Goal: Information Seeking & Learning: Check status

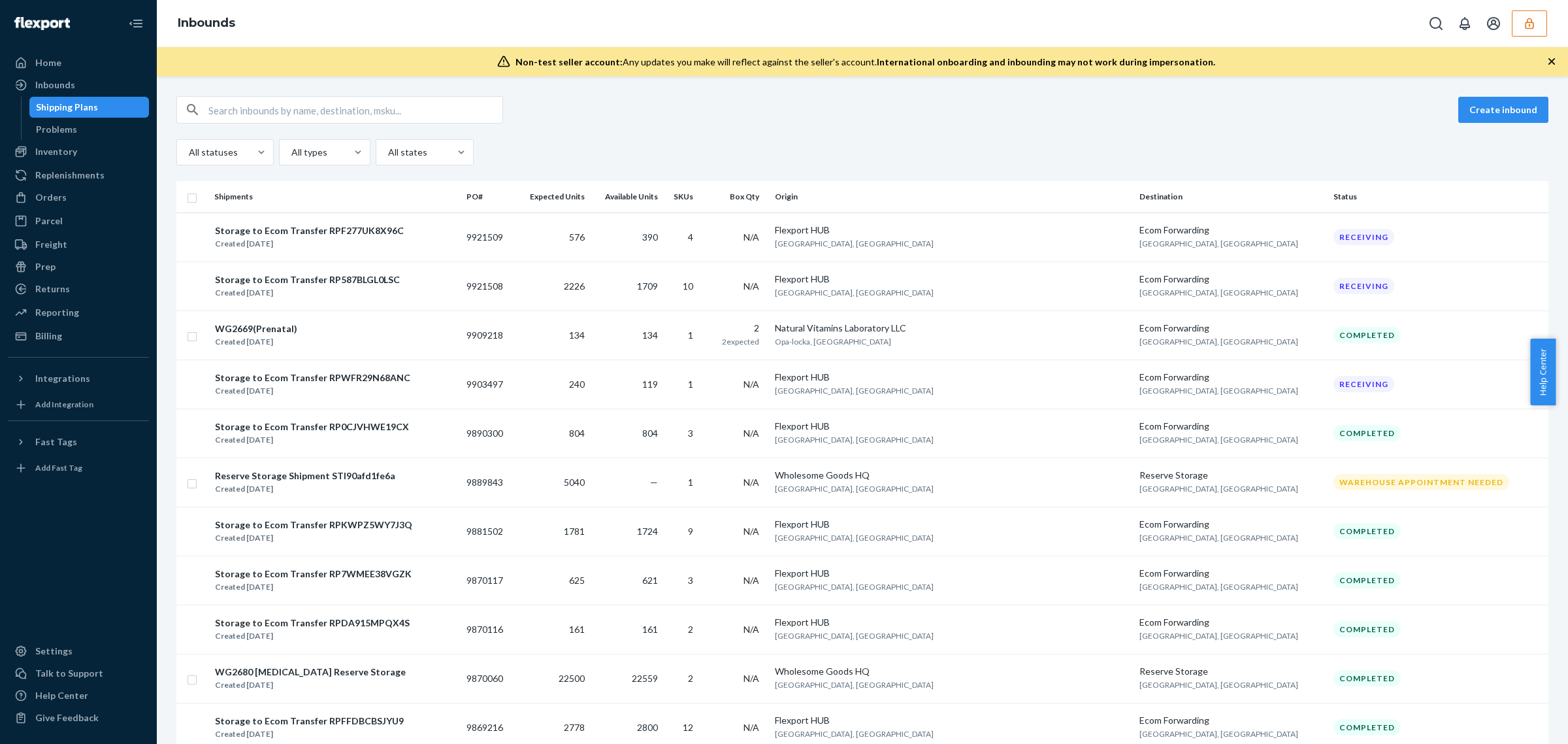
click at [246, 10] on ol "Inbounds" at bounding box center [206, 24] width 78 height 38
click at [1530, 21] on icon "button" at bounding box center [1530, 23] width 13 height 13
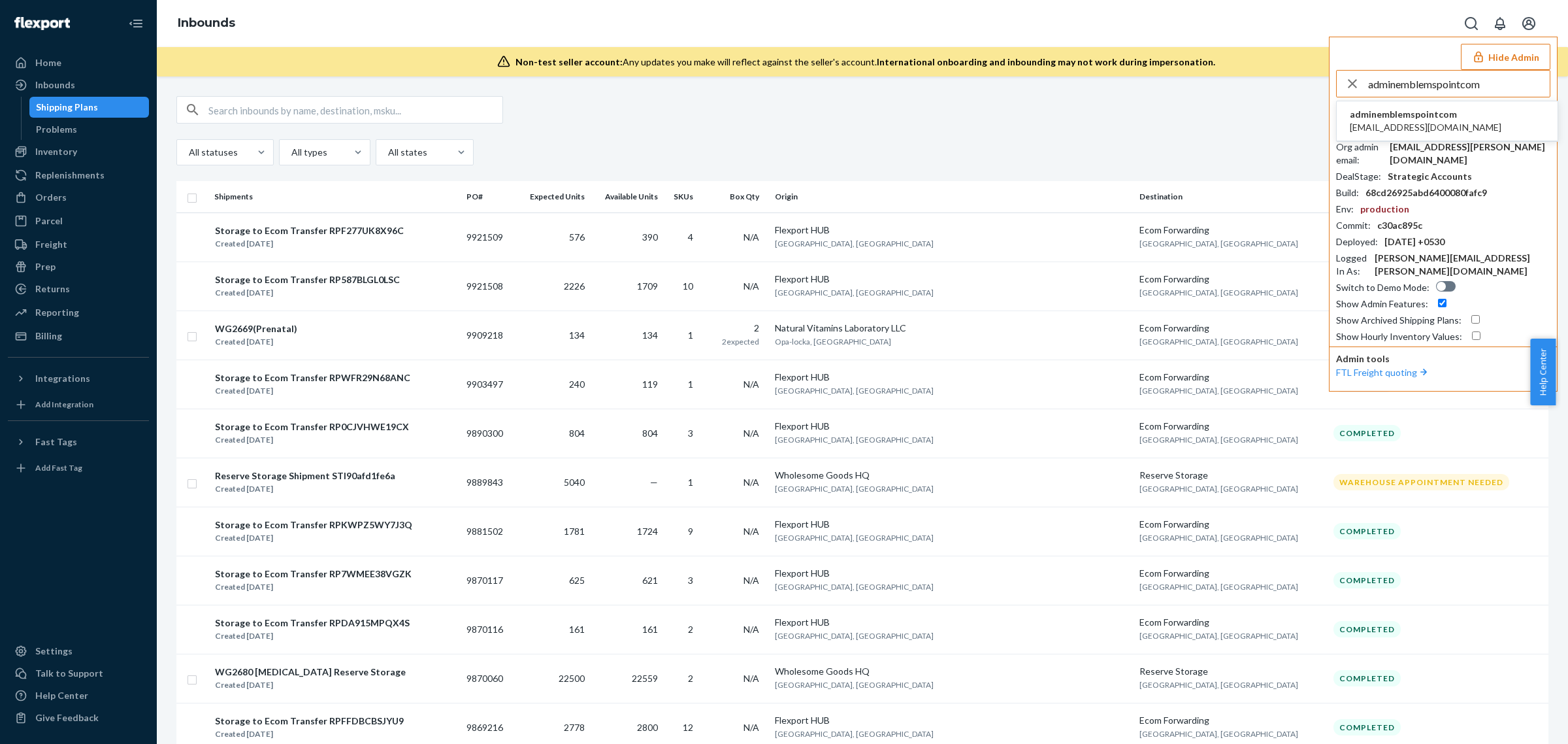
type input "adminemblemspointcom"
click at [1404, 113] on span "adminemblemspointcom" at bounding box center [1425, 114] width 152 height 13
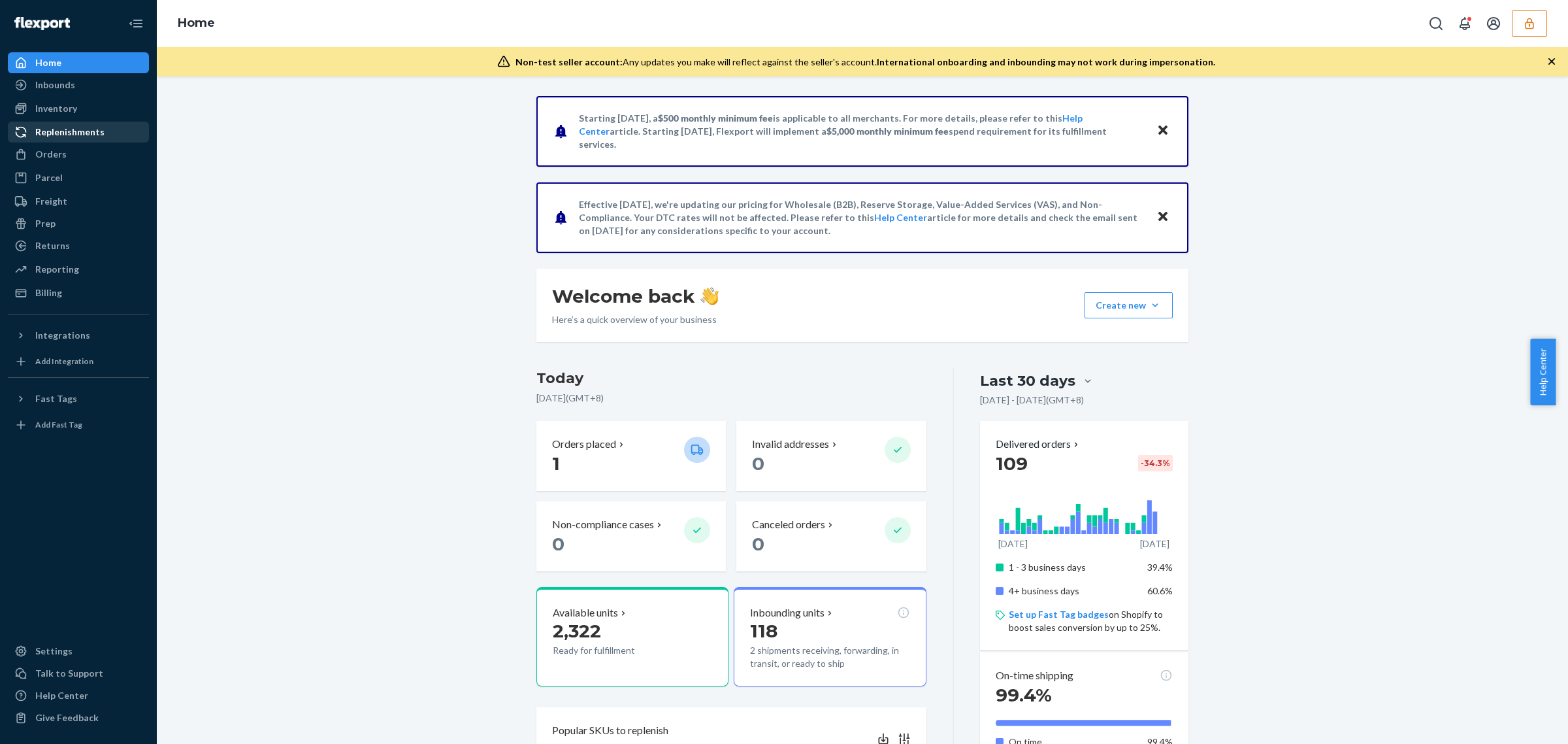
drag, startPoint x: 265, startPoint y: 199, endPoint x: 145, endPoint y: 128, distance: 139.4
click at [263, 199] on div "Starting July 1, 2025, a $500 monthly minimum fee is applicable to all merchant…" at bounding box center [862, 569] width 1392 height 947
drag, startPoint x: 80, startPoint y: 85, endPoint x: 147, endPoint y: 132, distance: 81.8
click at [80, 85] on div "Inbounds" at bounding box center [78, 85] width 139 height 18
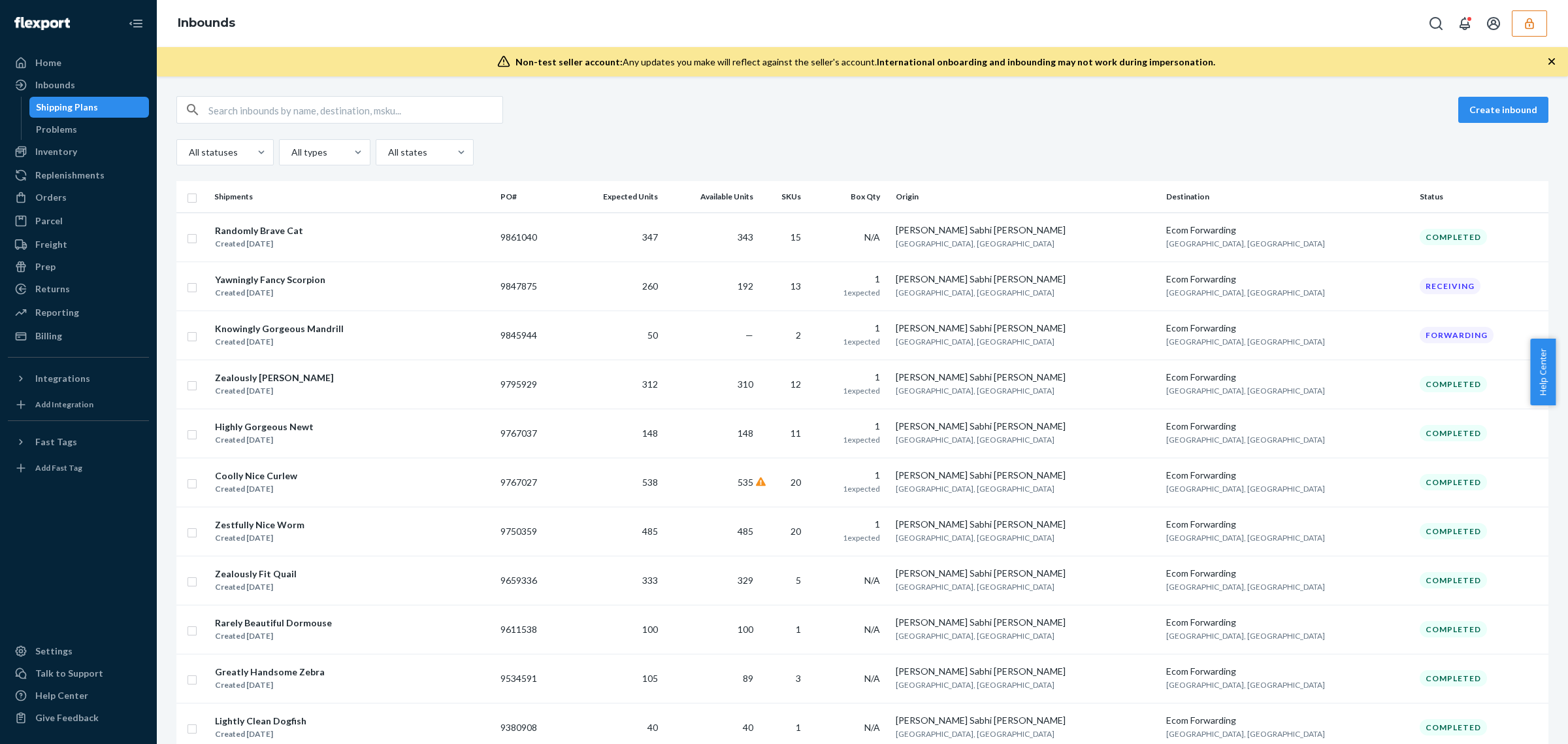
click at [377, 104] on input "text" at bounding box center [355, 109] width 294 height 26
paste input "DKGUKSAFNR3"
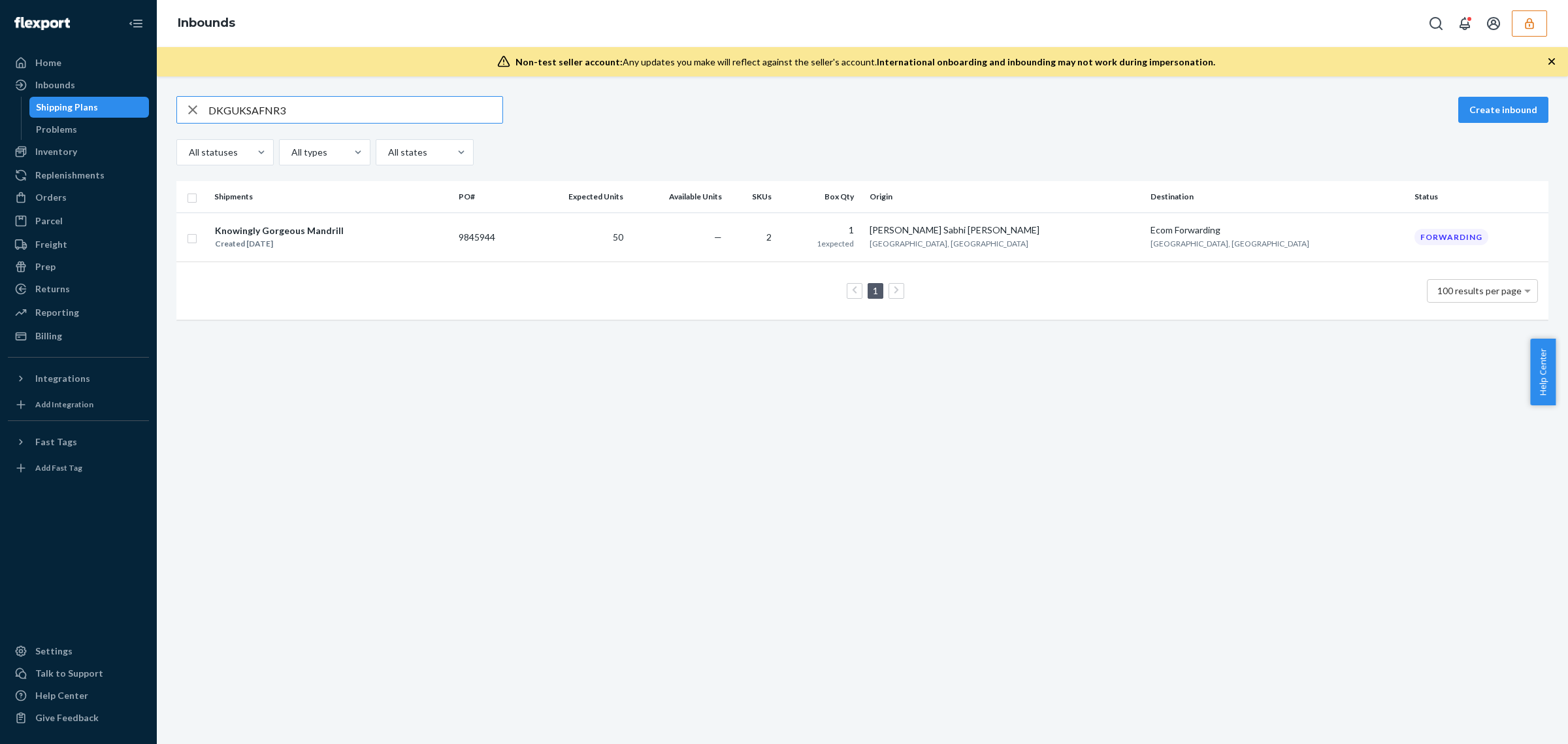
click at [242, 115] on input "DKGUKSAFNR3" at bounding box center [355, 109] width 294 height 26
paste input "Y8ZSNPQ6ST"
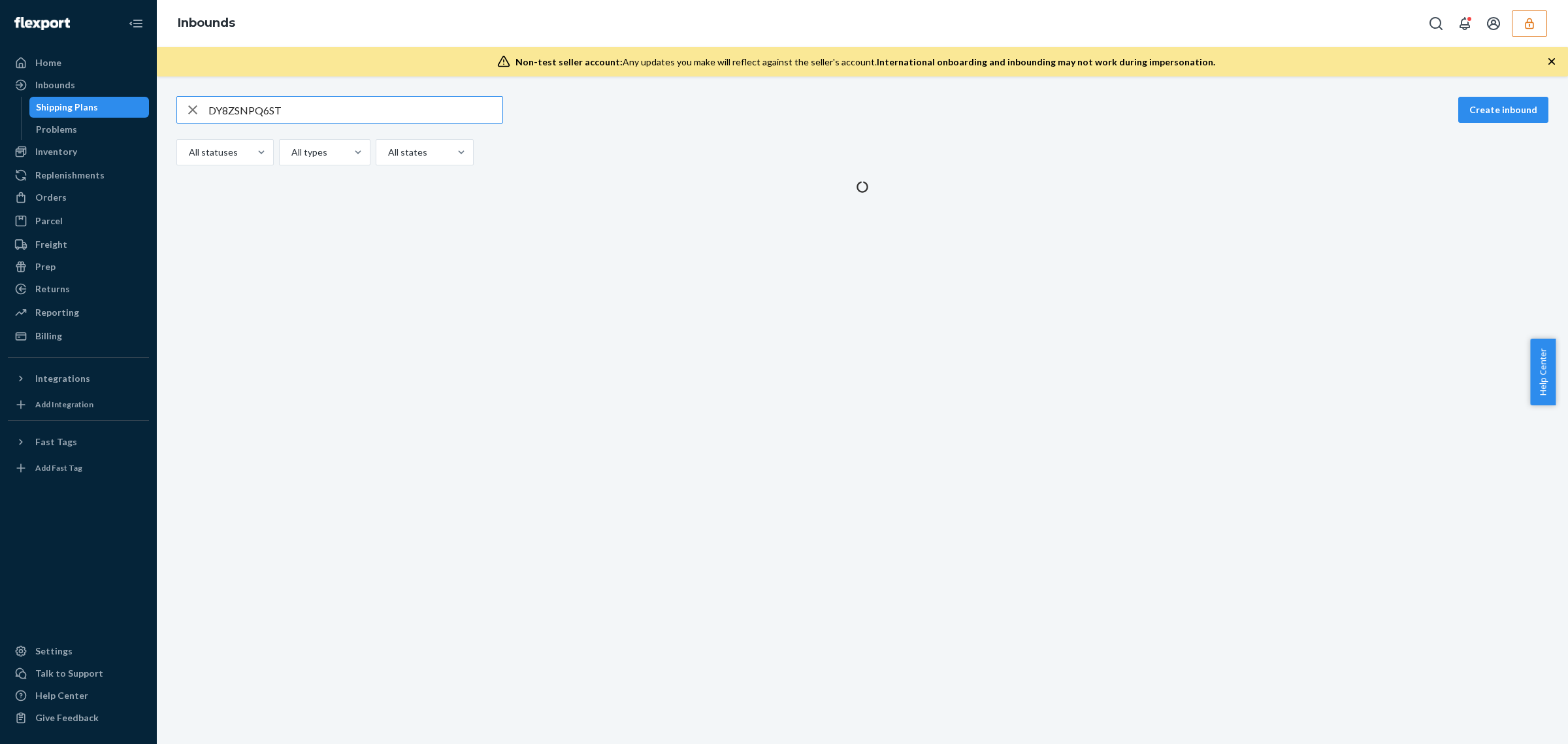
type input "DY8ZSNPQ6ST"
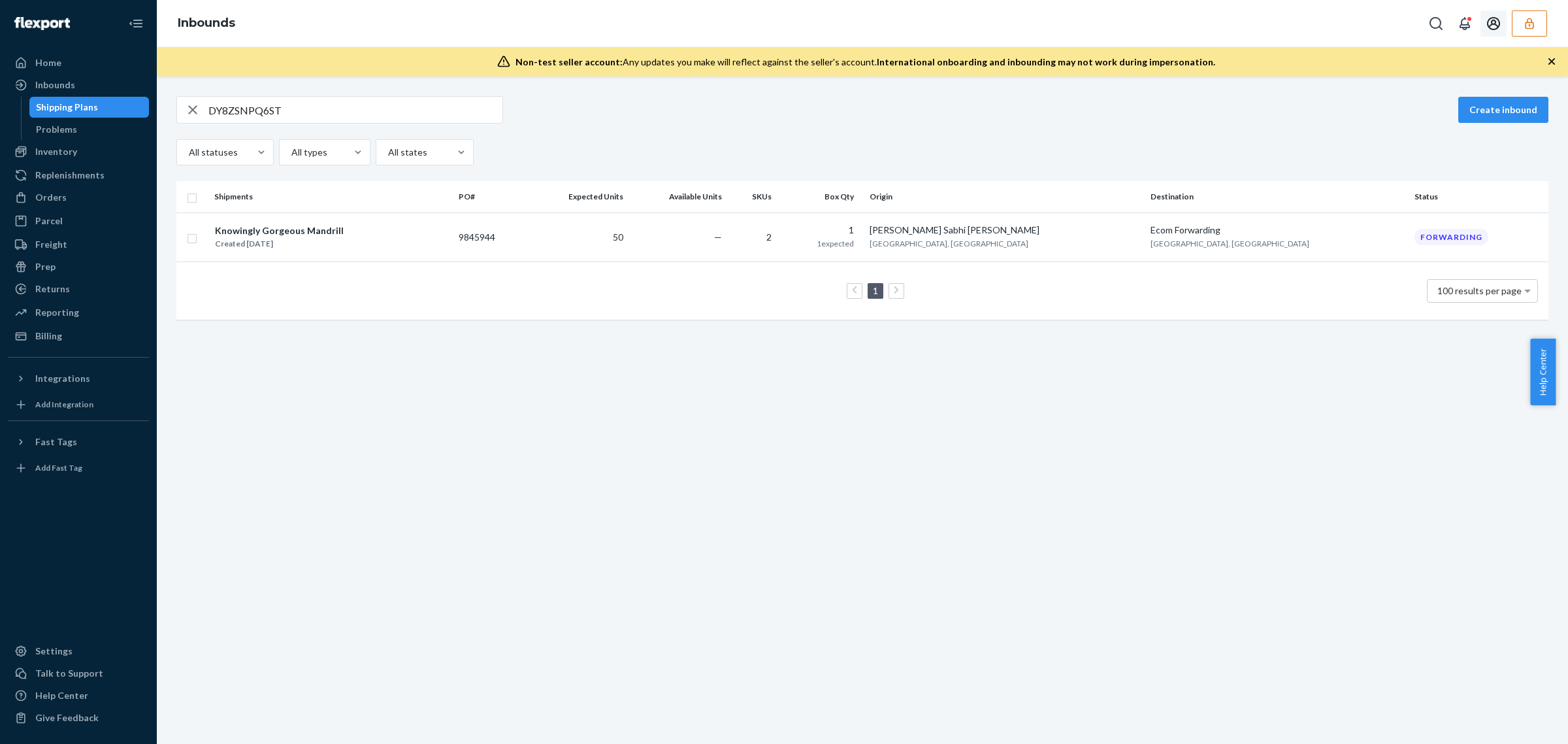
click at [1531, 17] on icon "button" at bounding box center [1530, 23] width 13 height 13
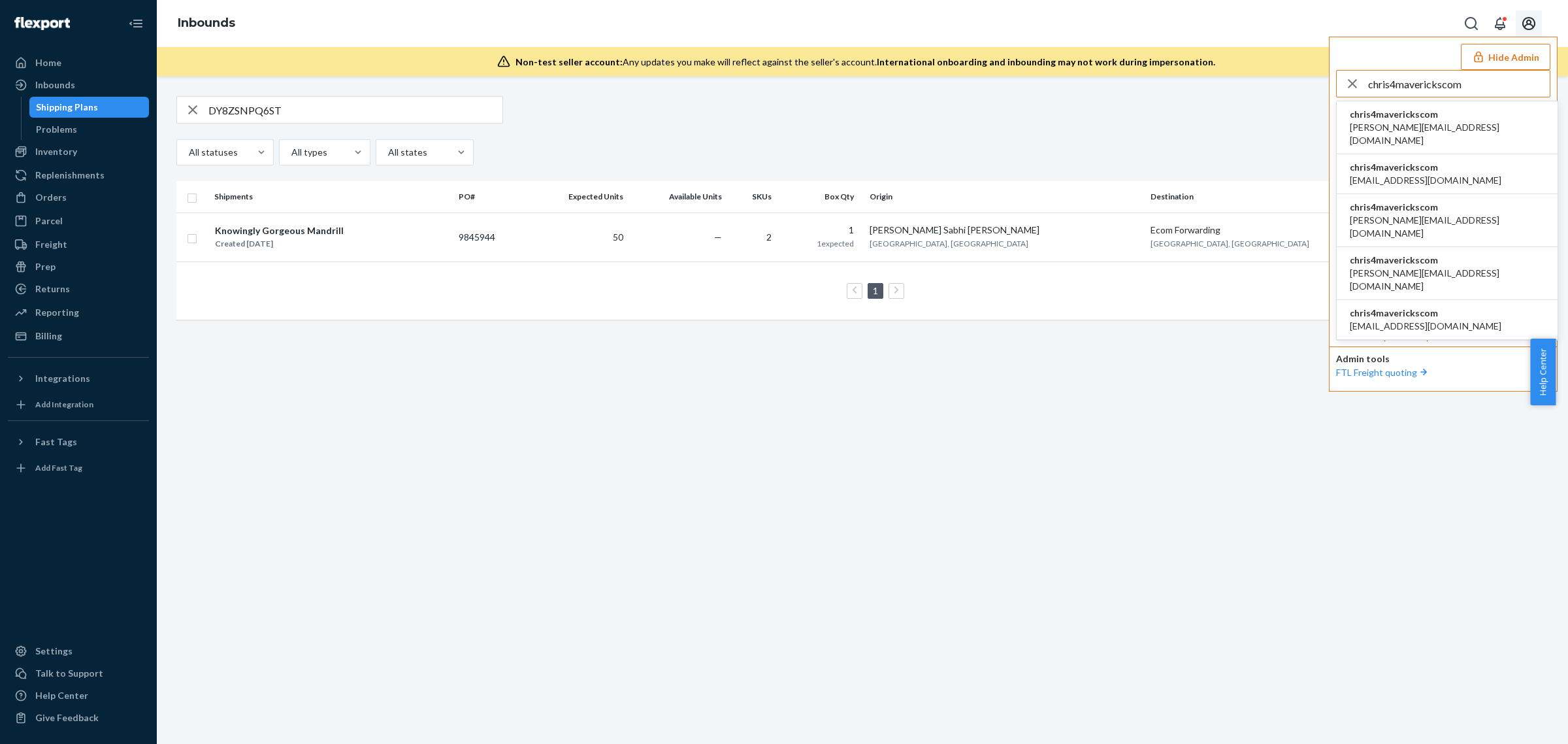
type input "chris4maverickscom"
click at [1416, 131] on span "chris@4mavericks.com" at bounding box center [1447, 134] width 195 height 26
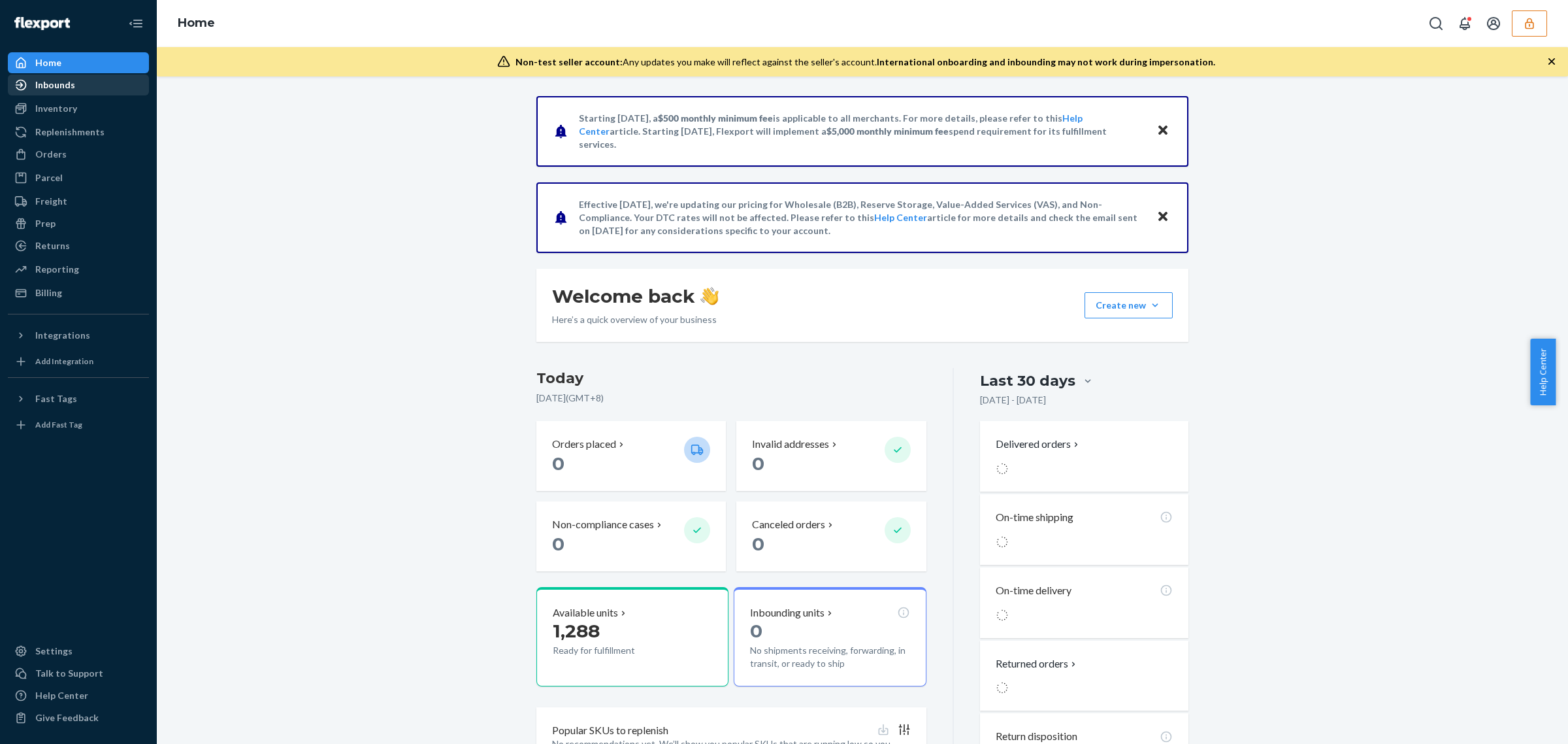
click at [76, 85] on div "Inbounds" at bounding box center [78, 85] width 139 height 18
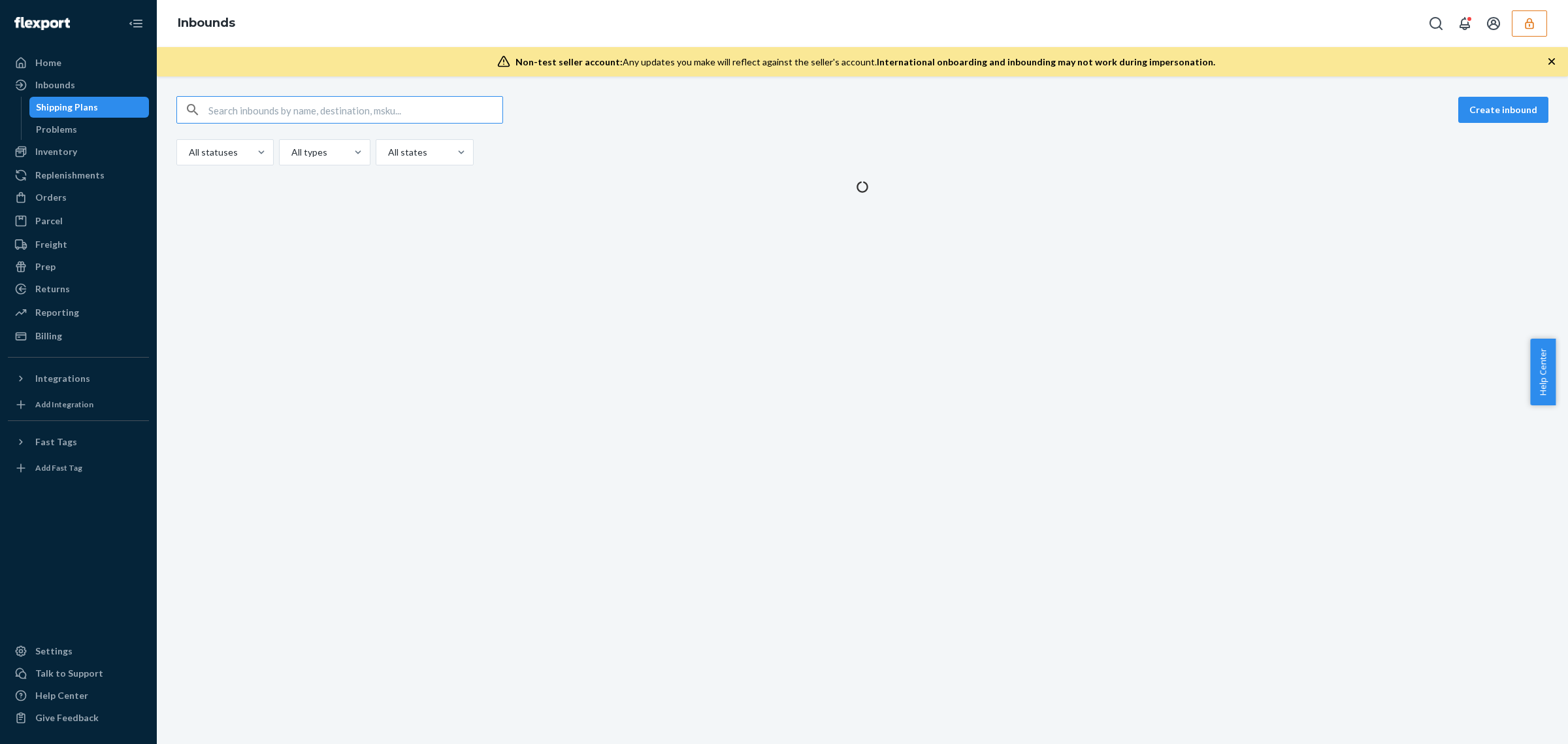
click at [437, 120] on input "text" at bounding box center [355, 109] width 294 height 26
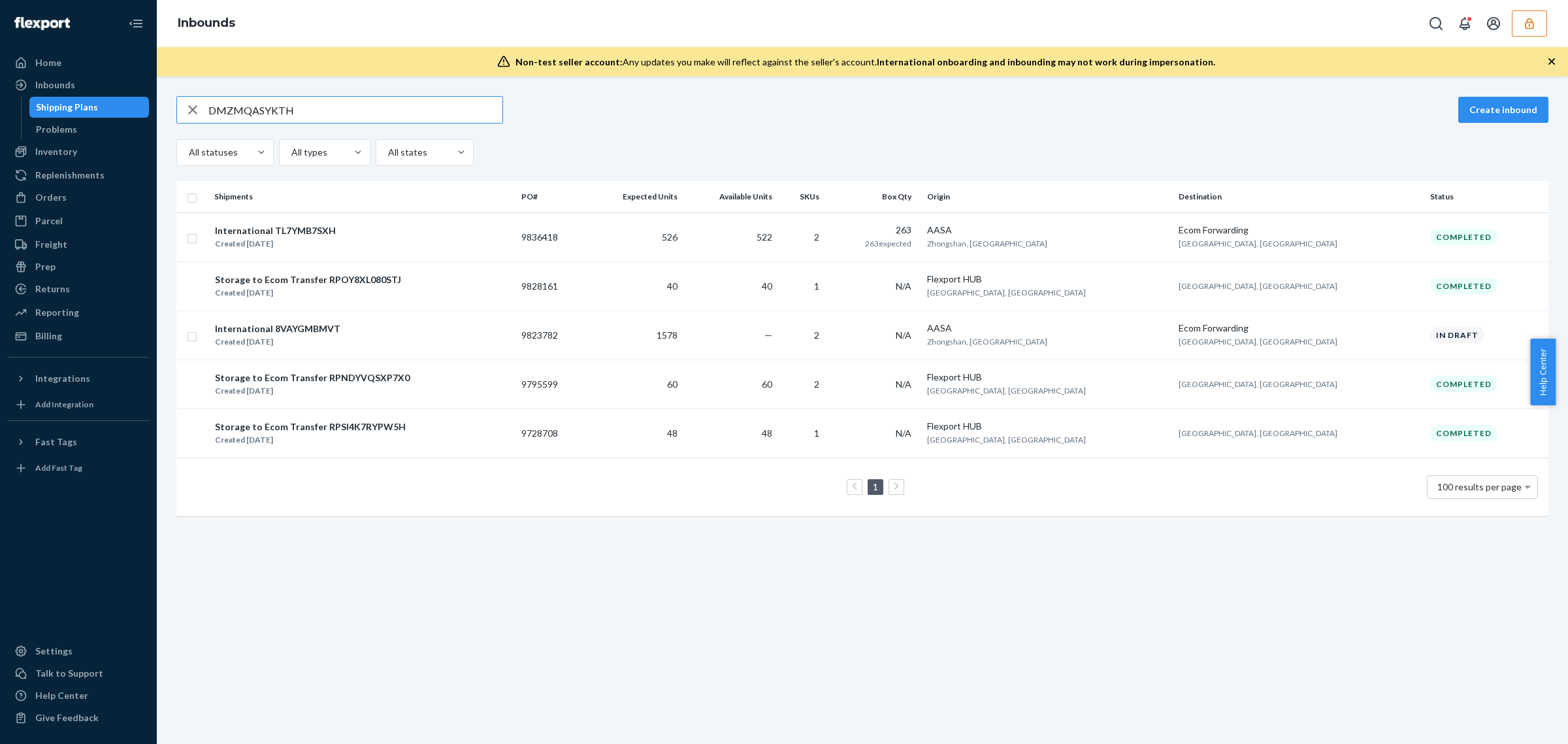
type input "DMZMQASYKTH"
click at [1546, 28] on button "button" at bounding box center [1530, 23] width 35 height 26
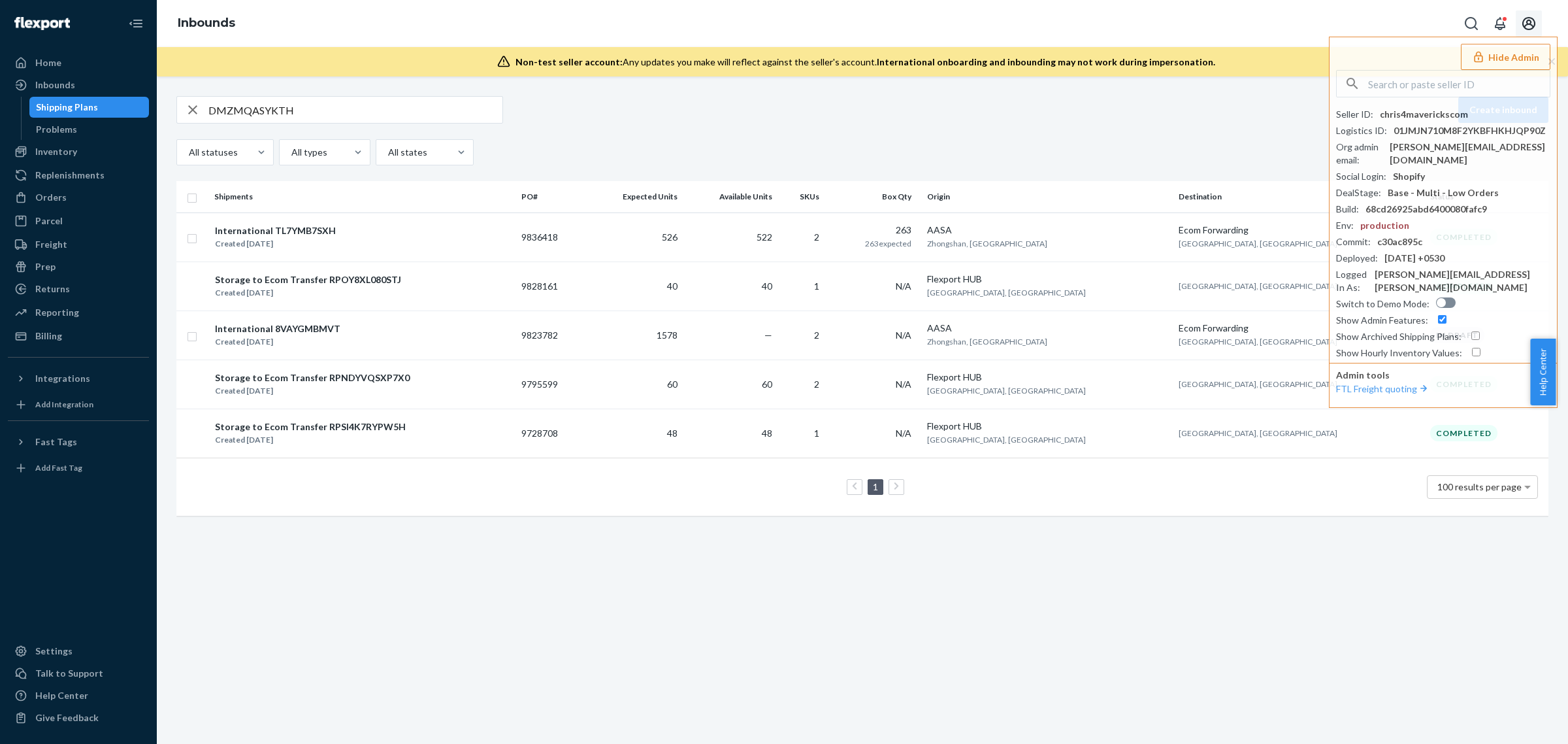
click at [1541, 26] on button "Open account menu" at bounding box center [1529, 23] width 26 height 26
click at [1432, 79] on input "text" at bounding box center [1460, 83] width 182 height 26
paste input "1401259320qqcom"
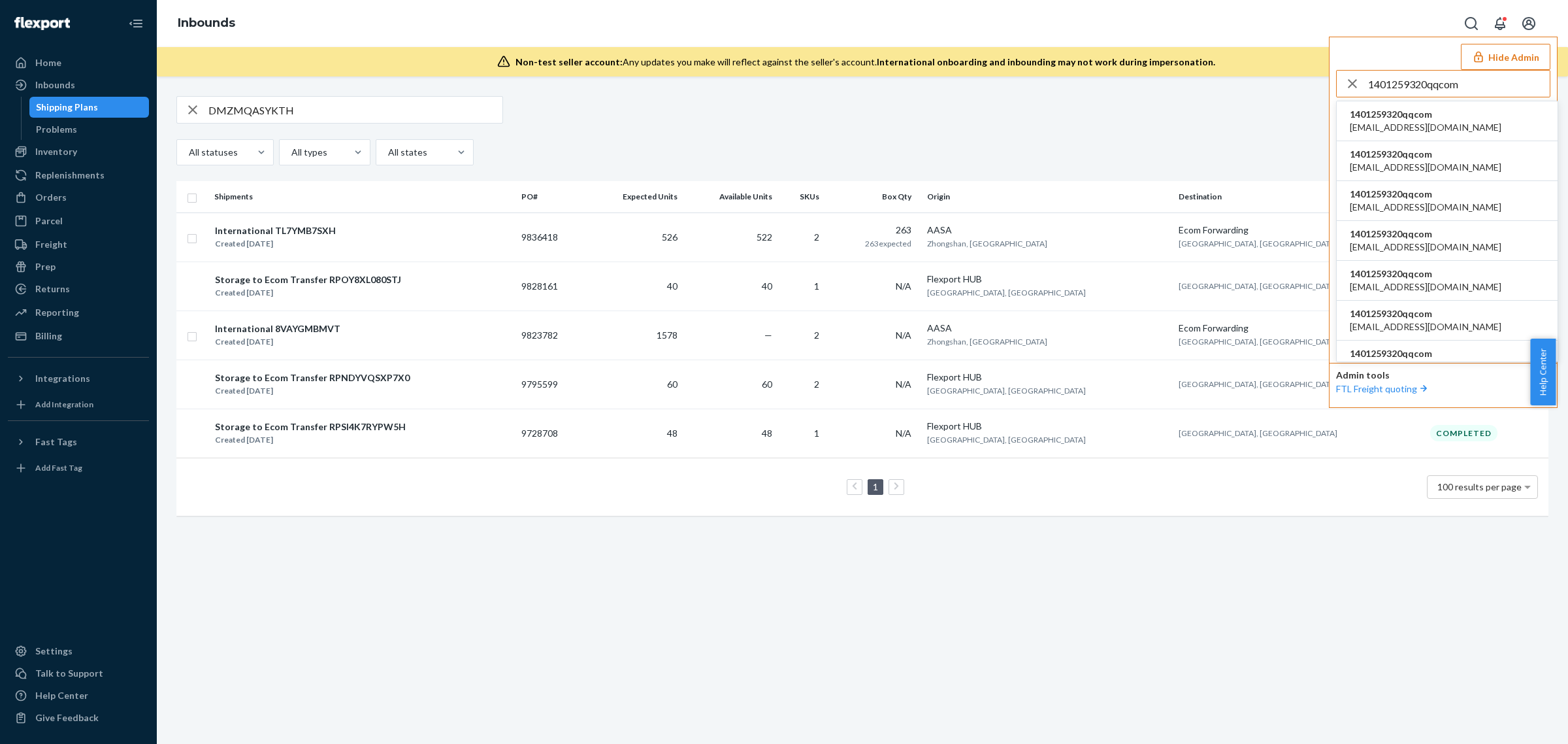
type input "1401259320qqcom"
click at [1420, 119] on span "1401259320qqcom" at bounding box center [1425, 114] width 152 height 13
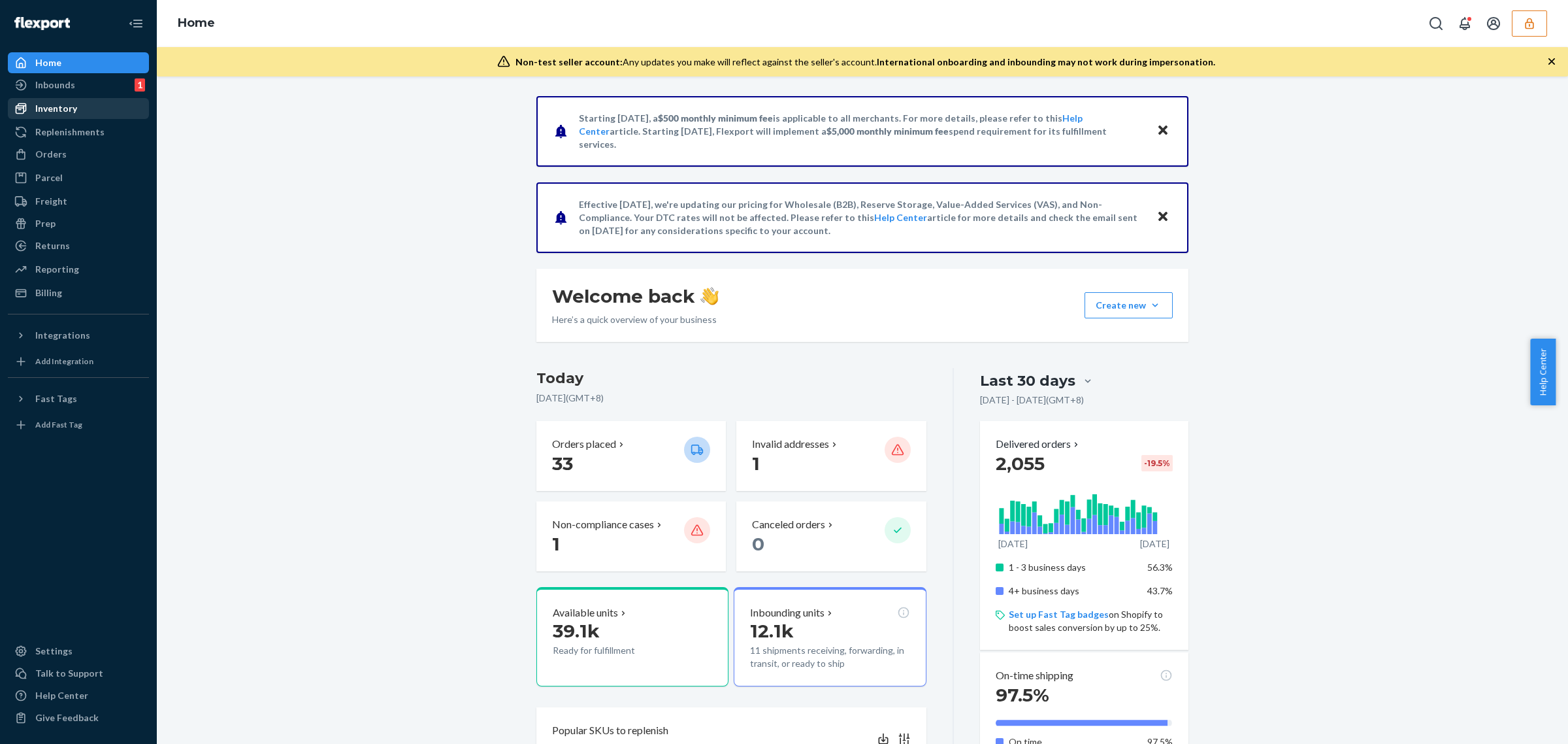
drag, startPoint x: 72, startPoint y: 111, endPoint x: 108, endPoint y: 111, distance: 36.0
click at [72, 111] on div "Inventory" at bounding box center [56, 108] width 42 height 13
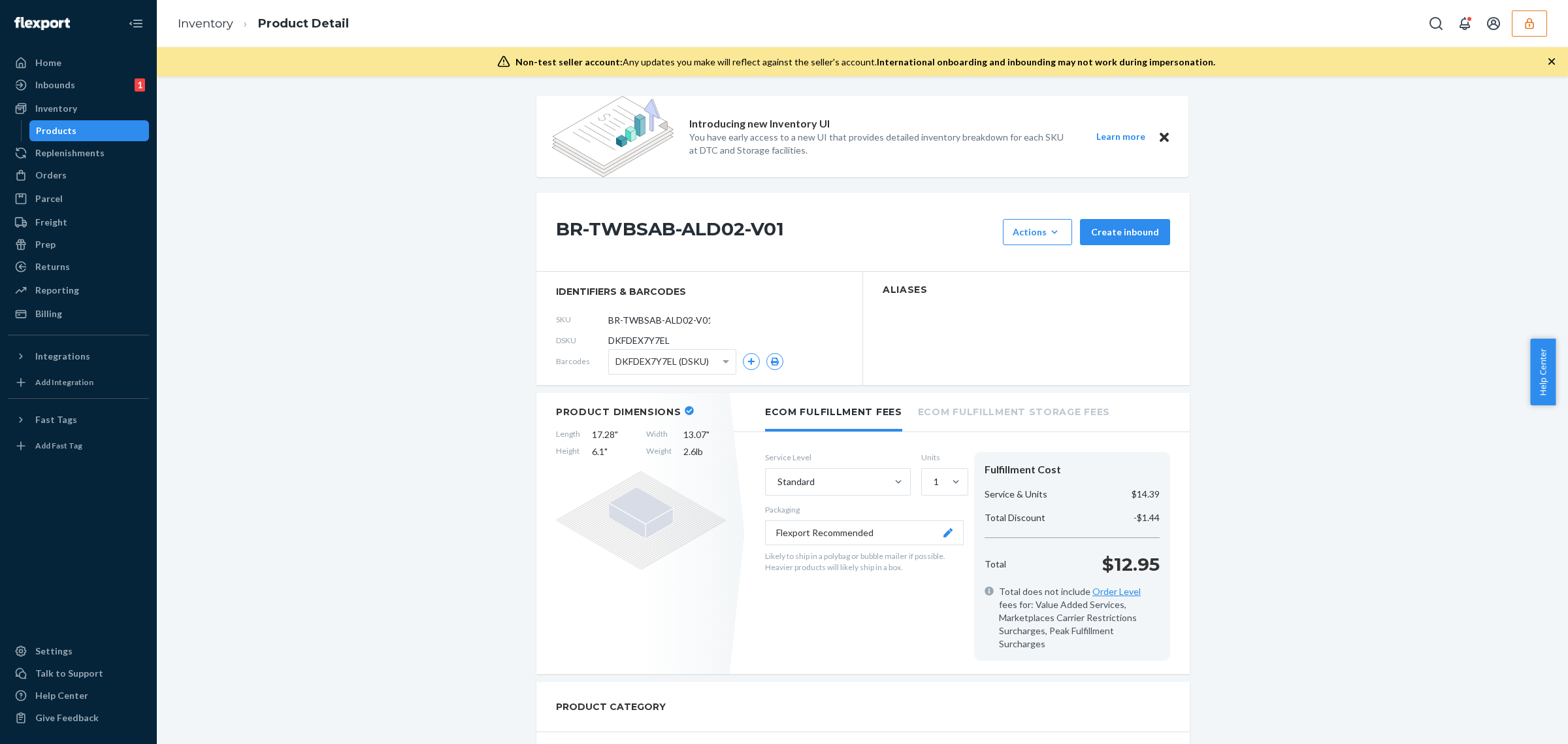
click at [717, 239] on h1 "BR-TWBSAB-ALD02-V01" at bounding box center [776, 232] width 440 height 26
click at [716, 239] on h1 "BR-TWBSAB-ALD02-V01" at bounding box center [776, 232] width 440 height 26
copy div "BR-TWBSAB-ALD02-V01"
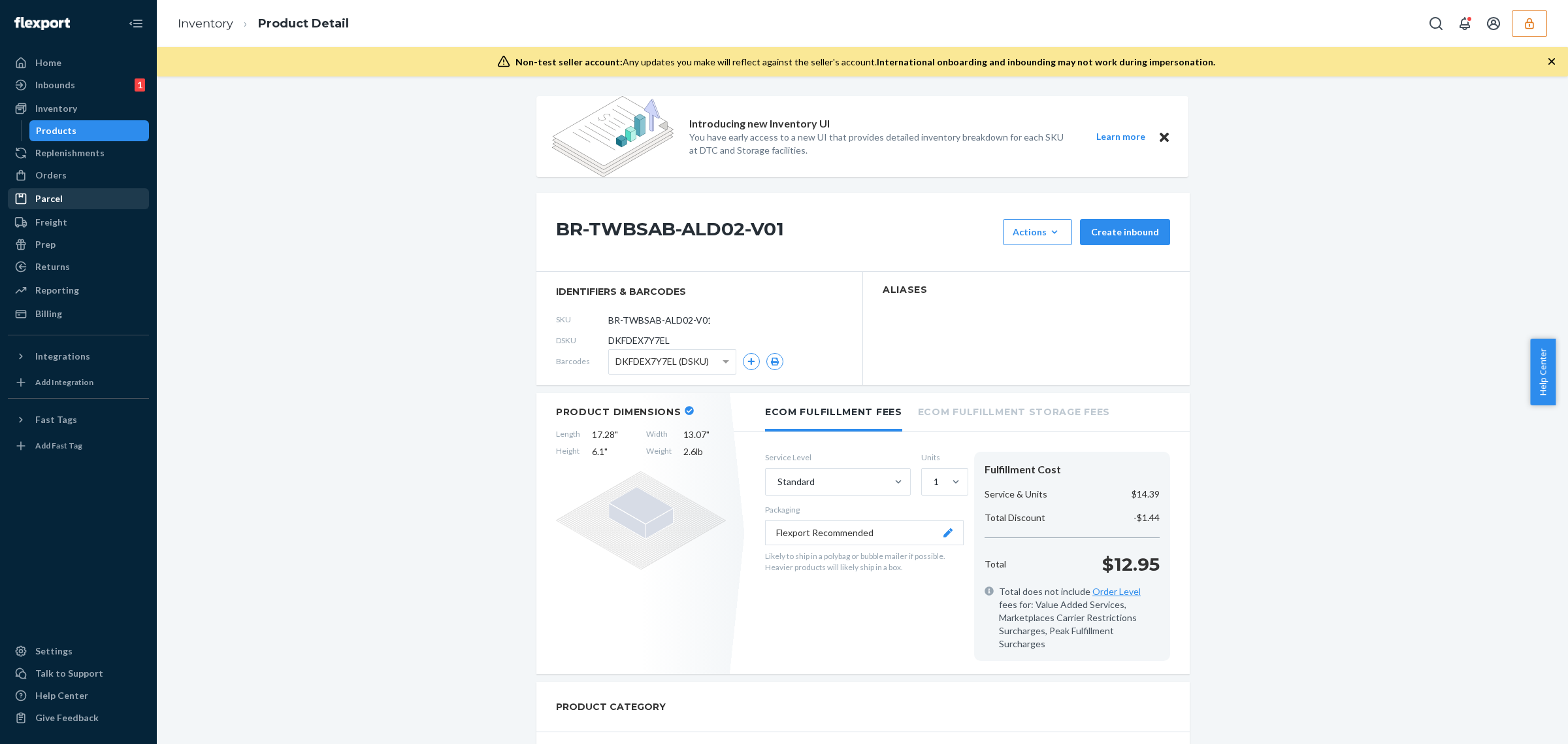
drag, startPoint x: 69, startPoint y: 80, endPoint x: 139, endPoint y: 199, distance: 138.1
click at [69, 80] on div "Inbounds" at bounding box center [55, 85] width 40 height 13
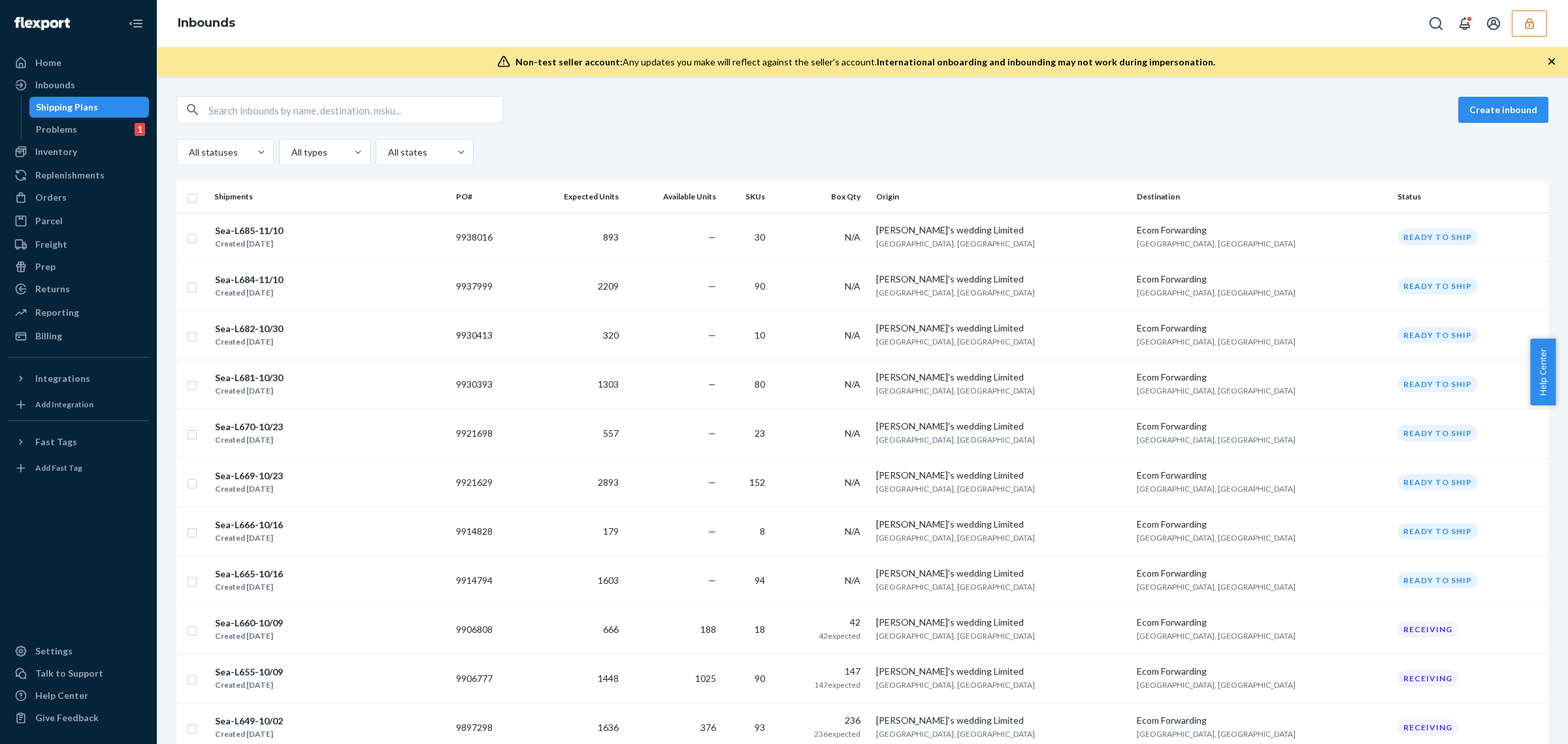
click at [304, 103] on input "text" at bounding box center [355, 109] width 294 height 26
paste input "9857271"
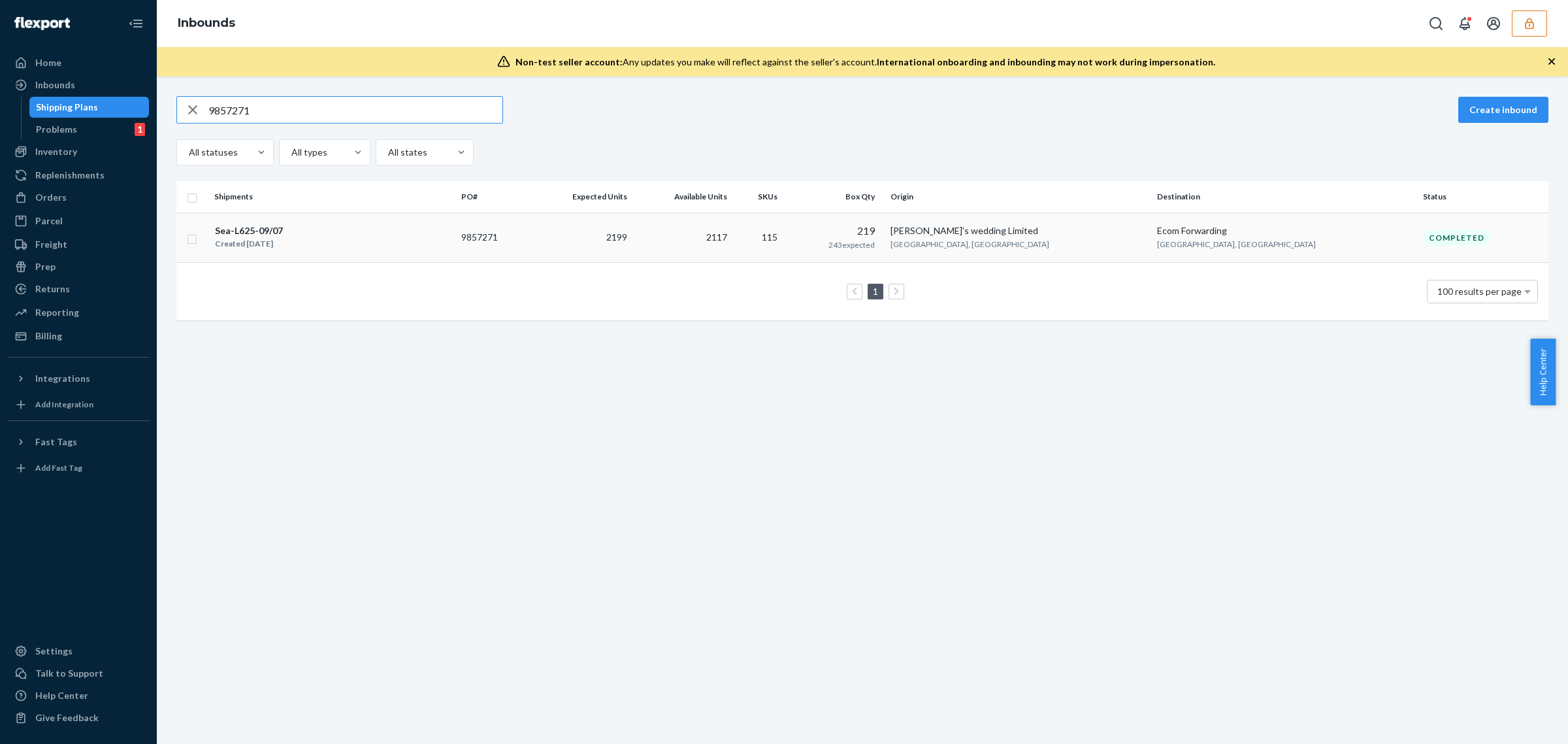
type input "9857271"
click at [733, 253] on td "2117" at bounding box center [682, 238] width 100 height 50
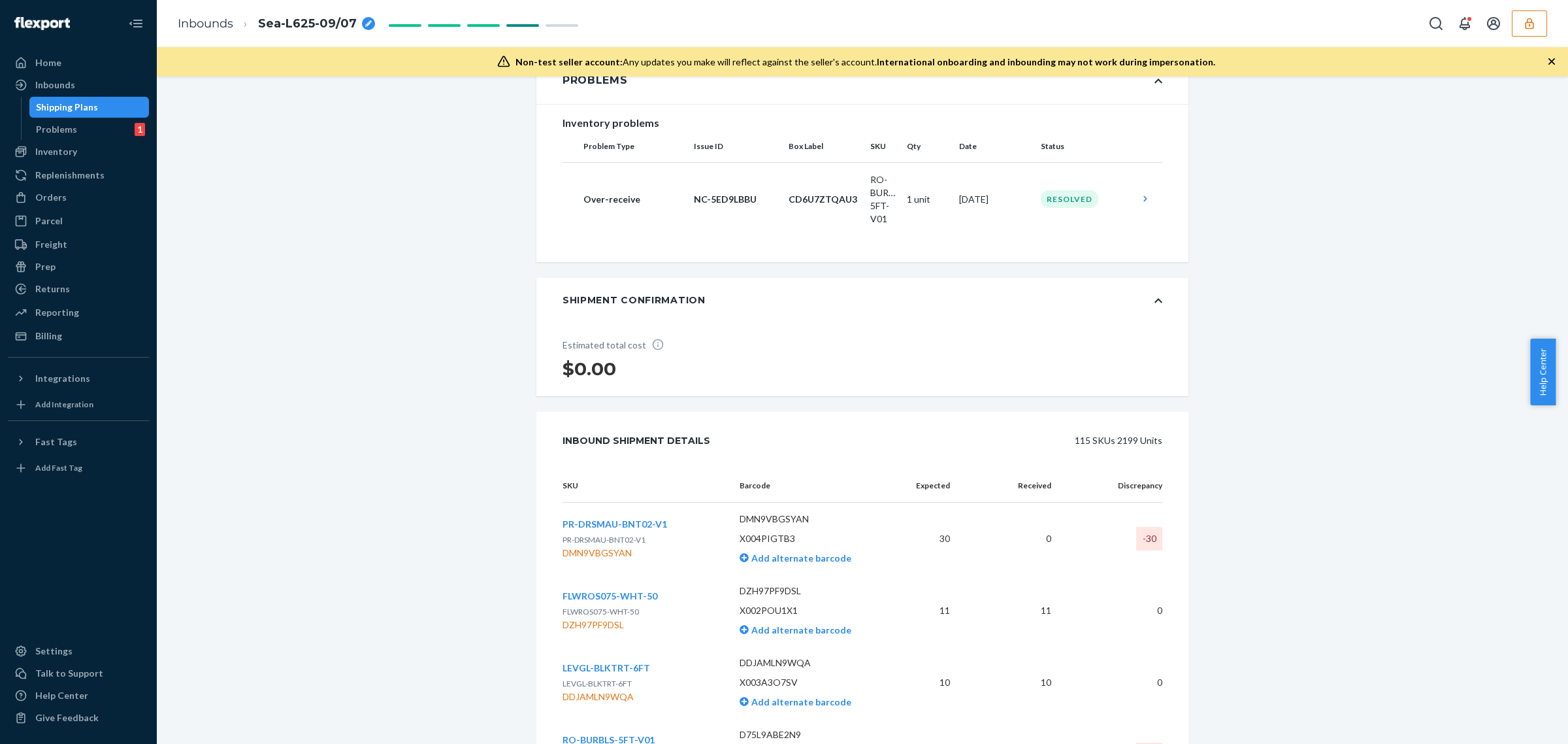
scroll to position [327, 0]
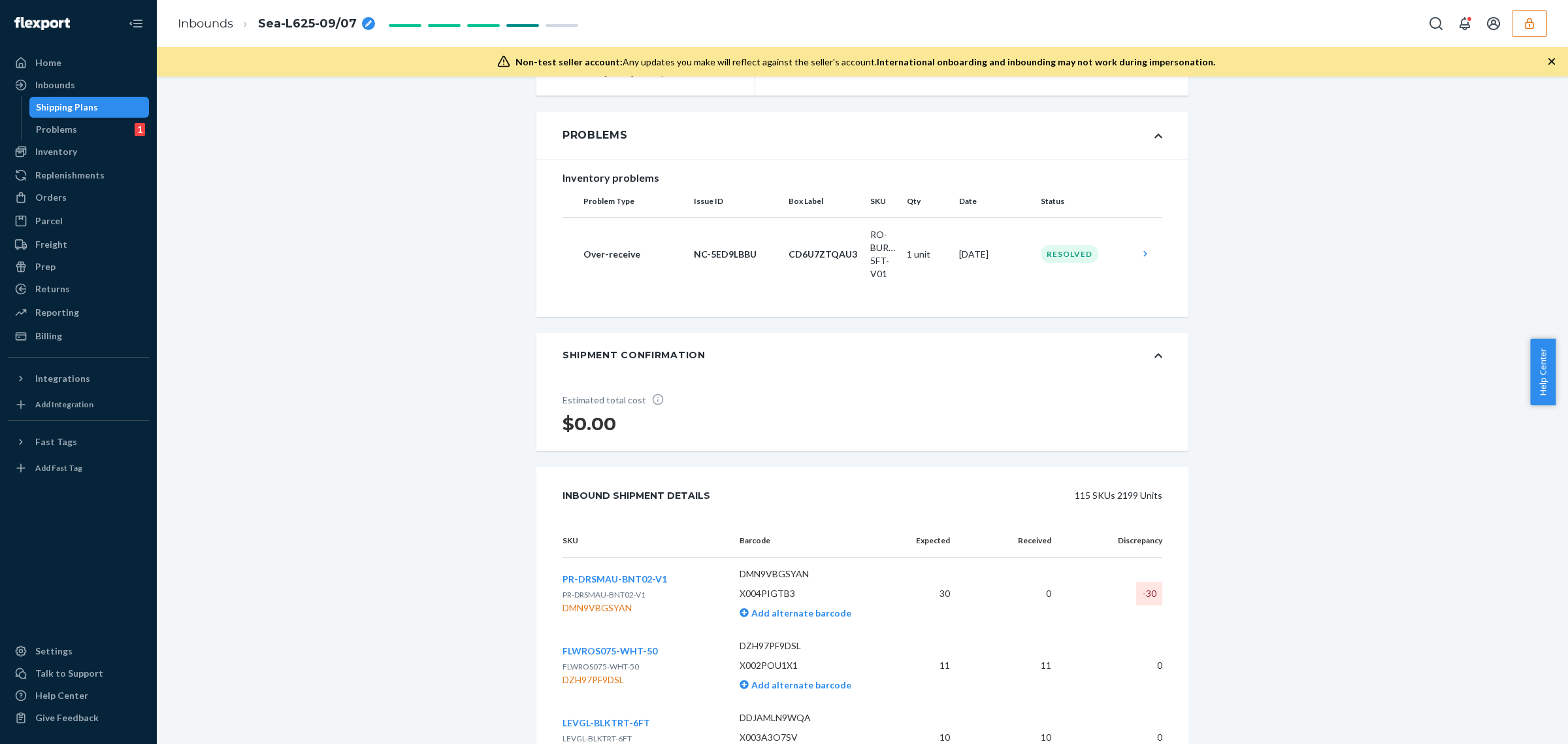
scroll to position [353, 0]
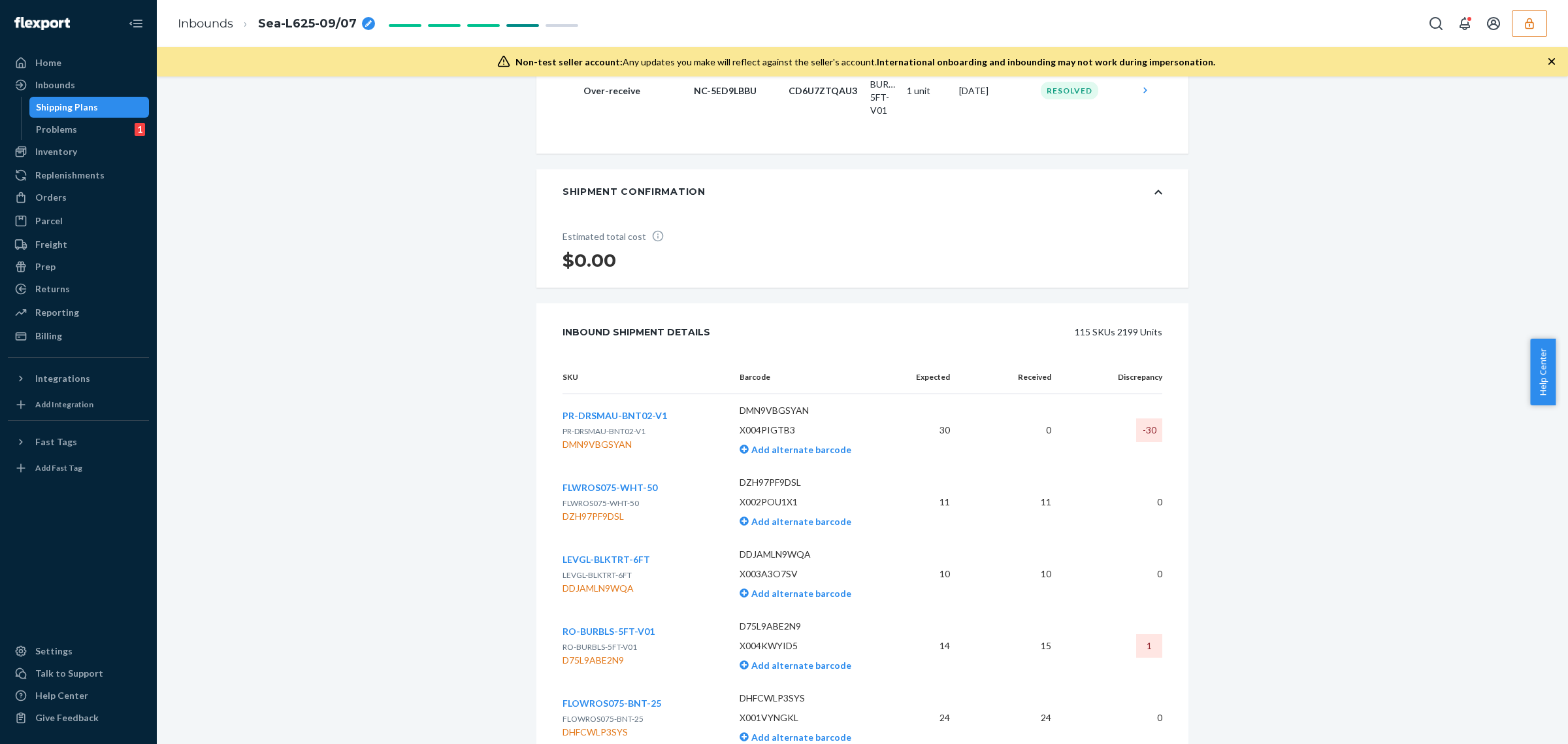
click at [598, 436] on span "PR-DRSMAU-BNT02-V1" at bounding box center [604, 431] width 83 height 10
click at [592, 451] on div "DMN9VBGSYAN" at bounding box center [614, 444] width 104 height 13
copy div "DMN9VBGSYAN"
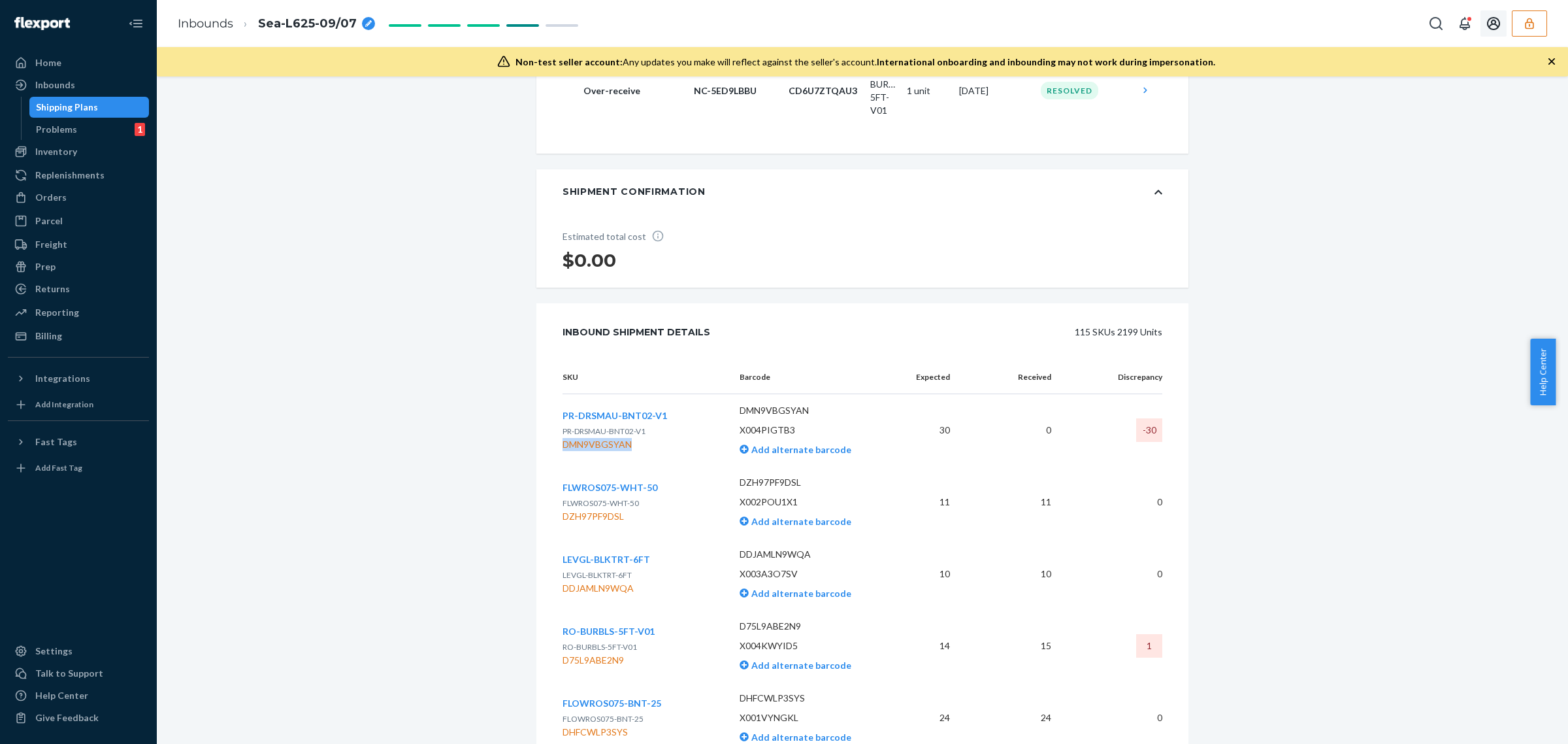
click at [1525, 22] on icon "button" at bounding box center [1530, 23] width 13 height 13
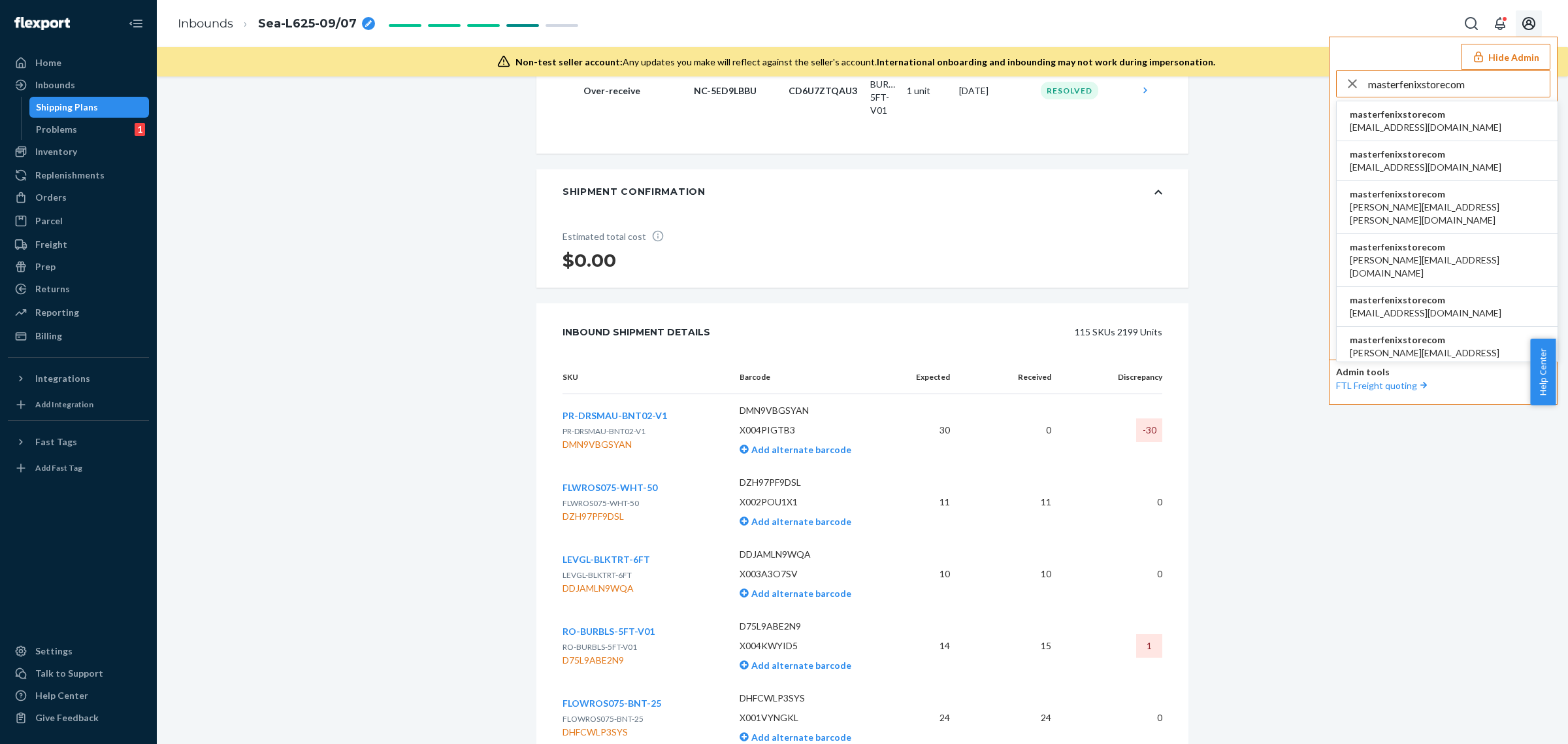
type input "masterfenixstorecom"
click at [1394, 115] on span "masterfenixstorecom" at bounding box center [1425, 114] width 152 height 13
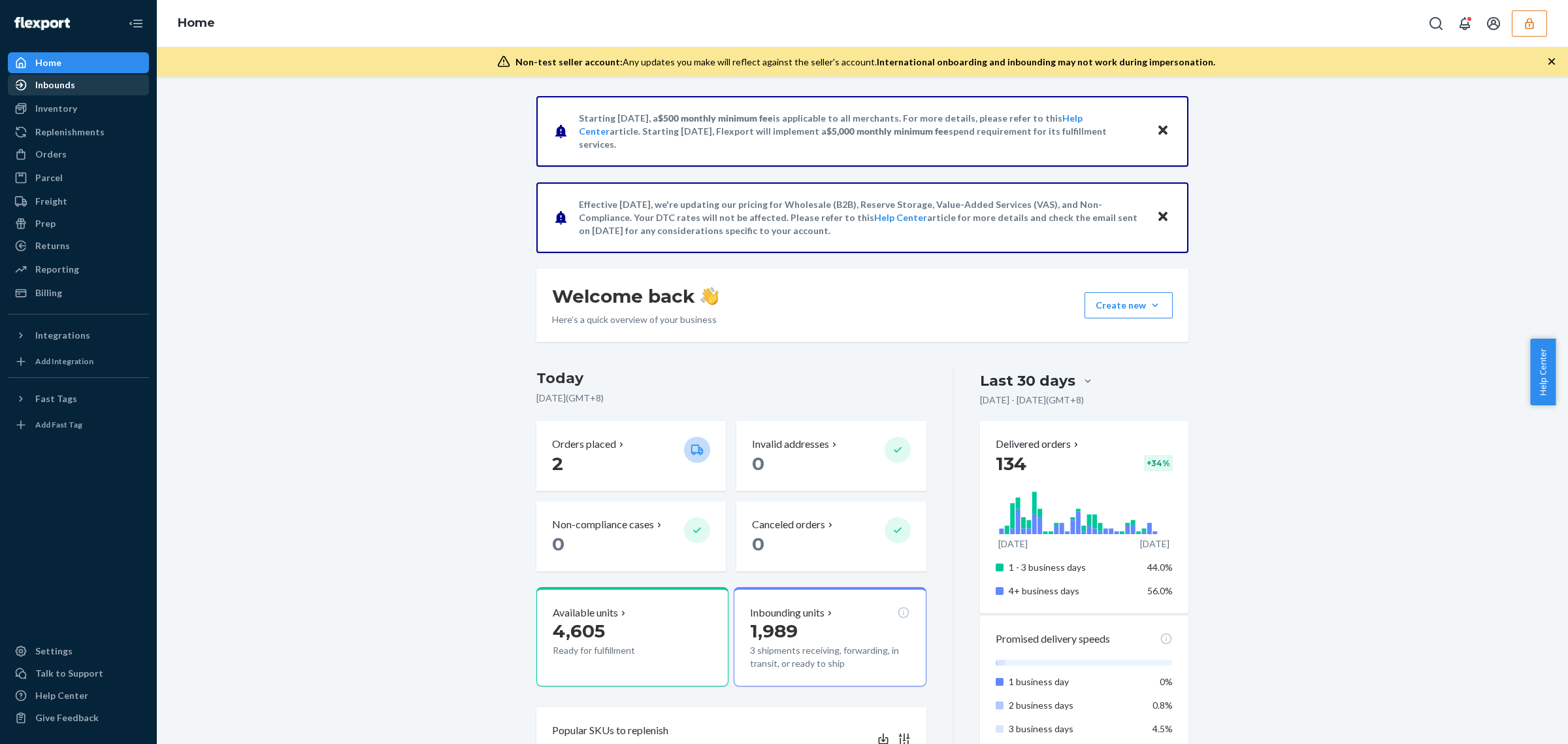
click at [57, 92] on div "Inbounds" at bounding box center [78, 85] width 139 height 18
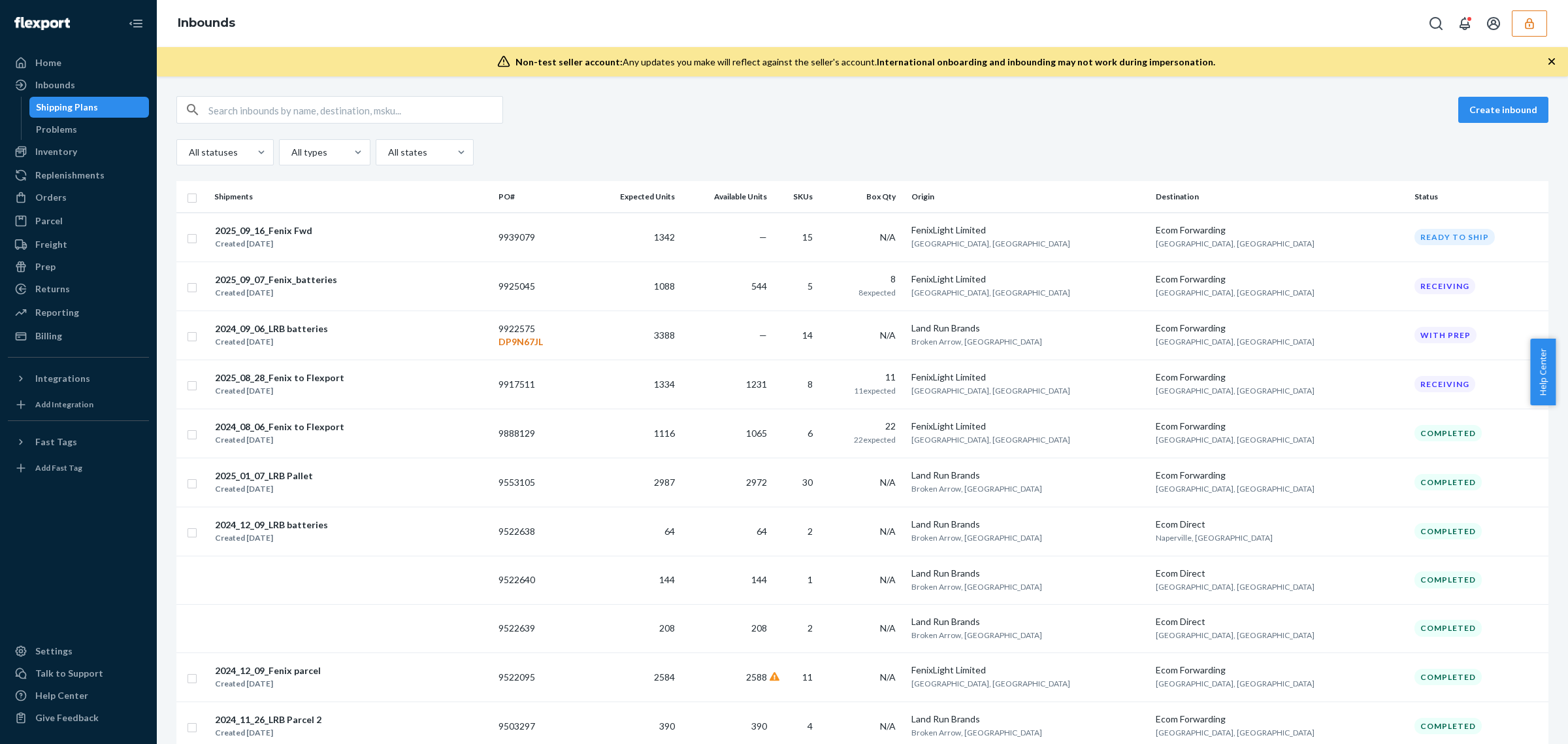
drag, startPoint x: 278, startPoint y: 248, endPoint x: 390, endPoint y: 262, distance: 112.9
click at [279, 248] on div "Created Sep 18, 2025" at bounding box center [263, 244] width 97 height 13
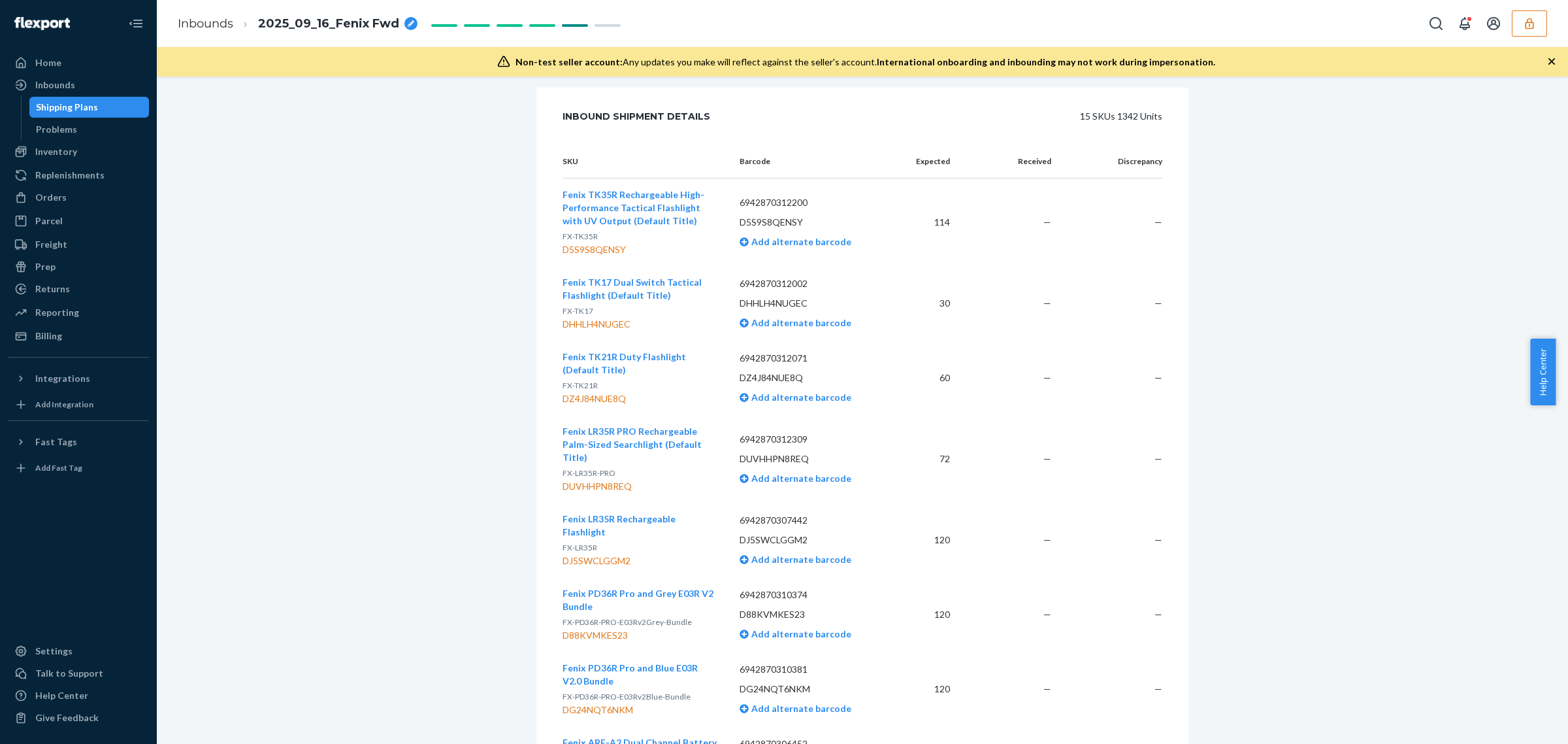
scroll to position [327, 0]
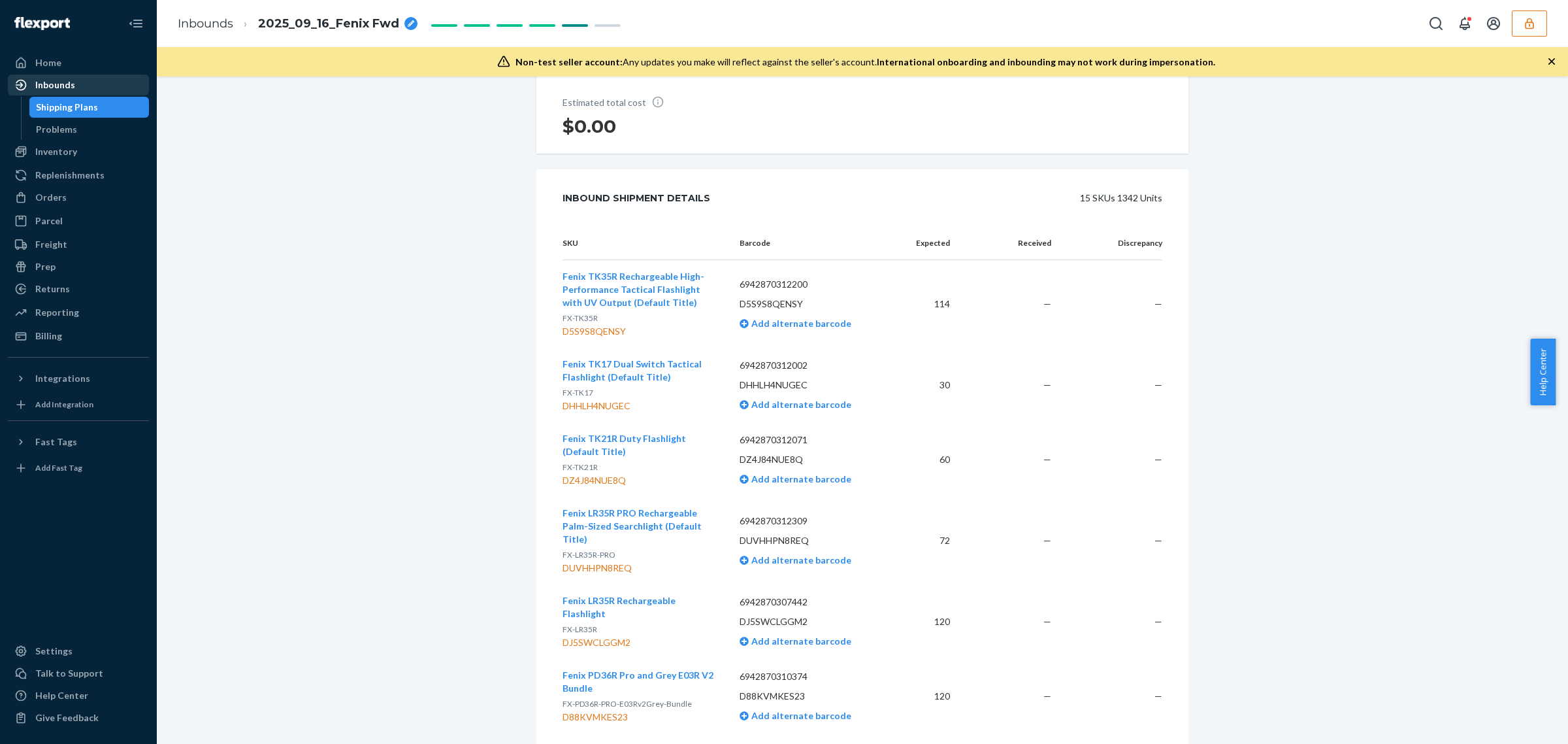
click at [72, 83] on div "Inbounds" at bounding box center [55, 85] width 40 height 13
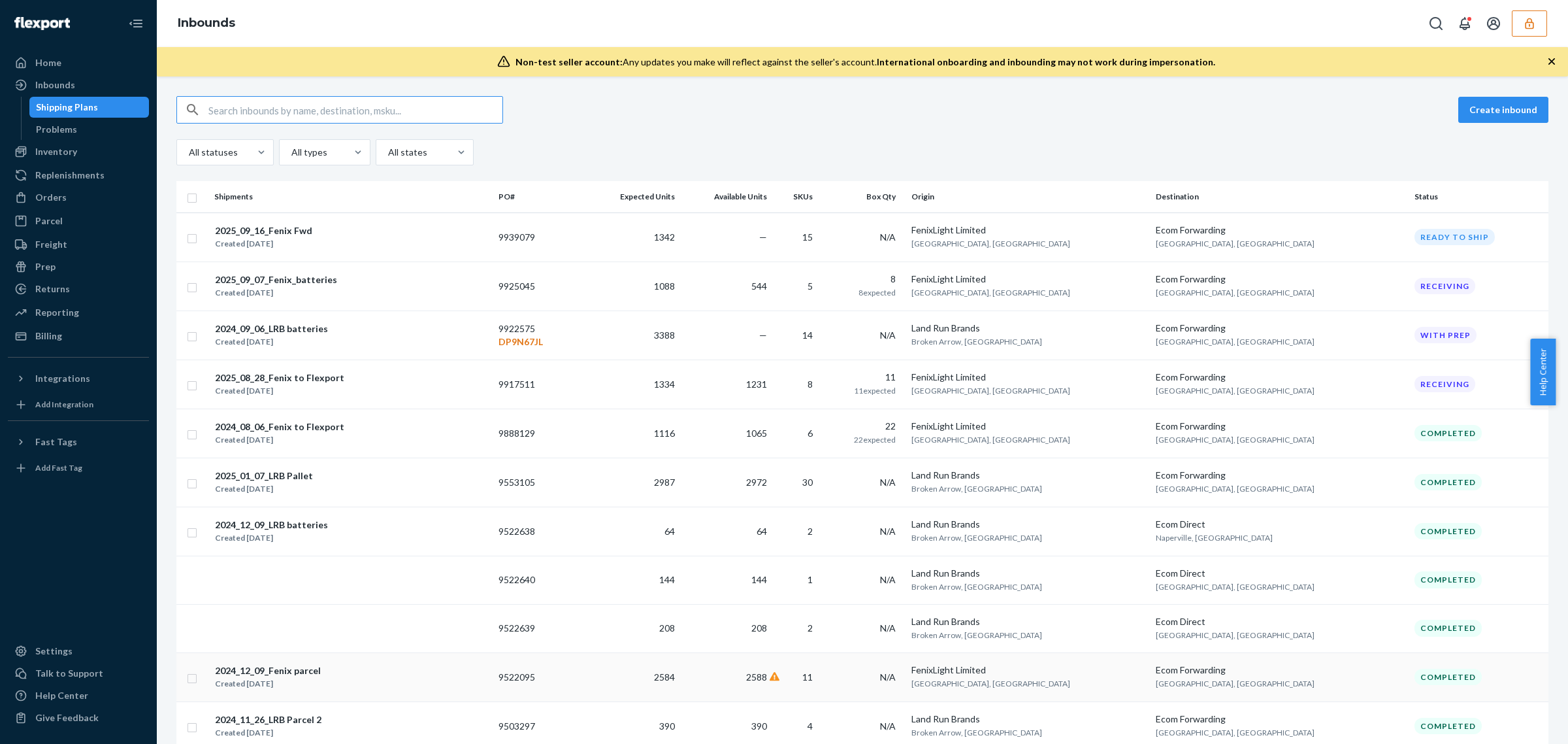
click at [824, 674] on td "11" at bounding box center [798, 677] width 51 height 49
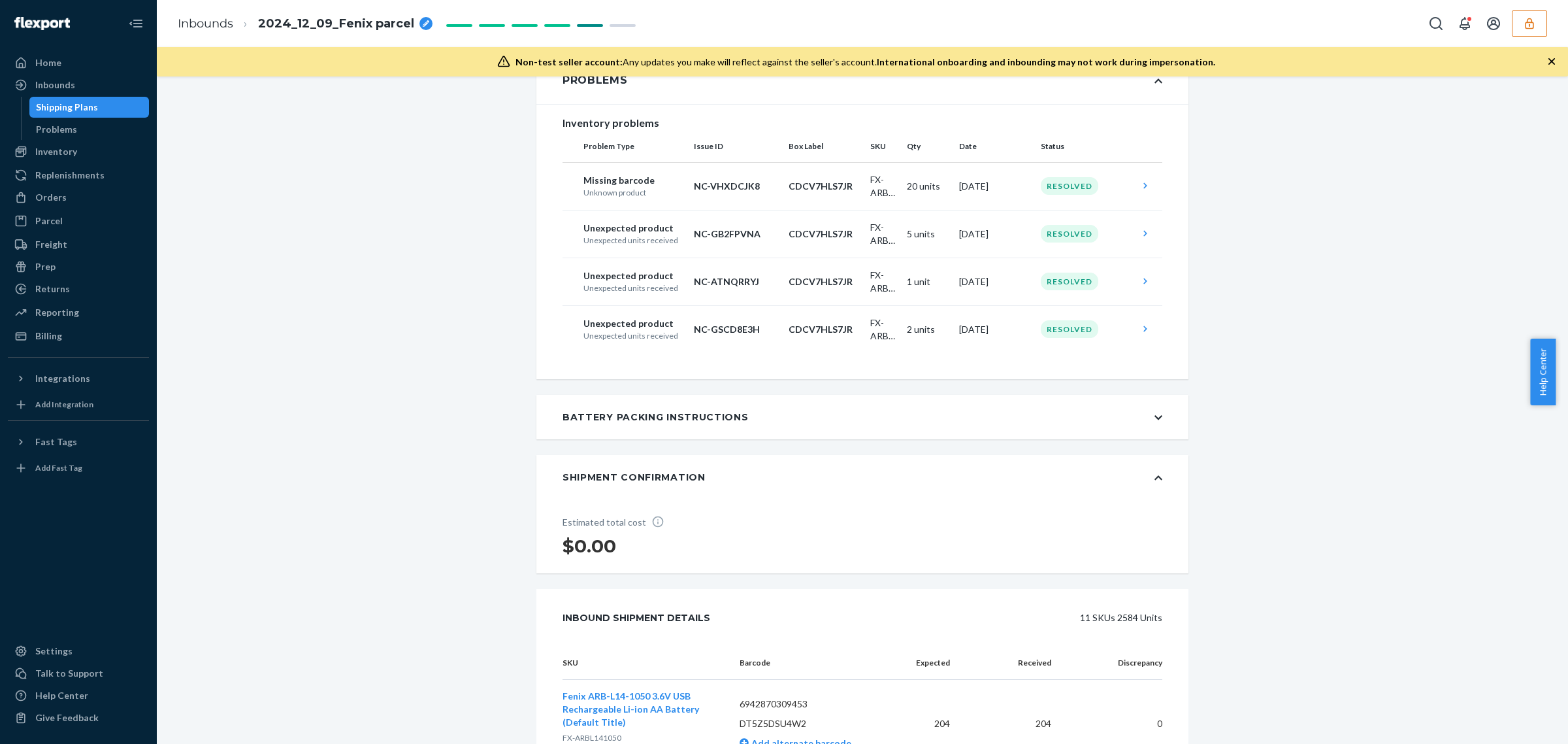
scroll to position [490, 0]
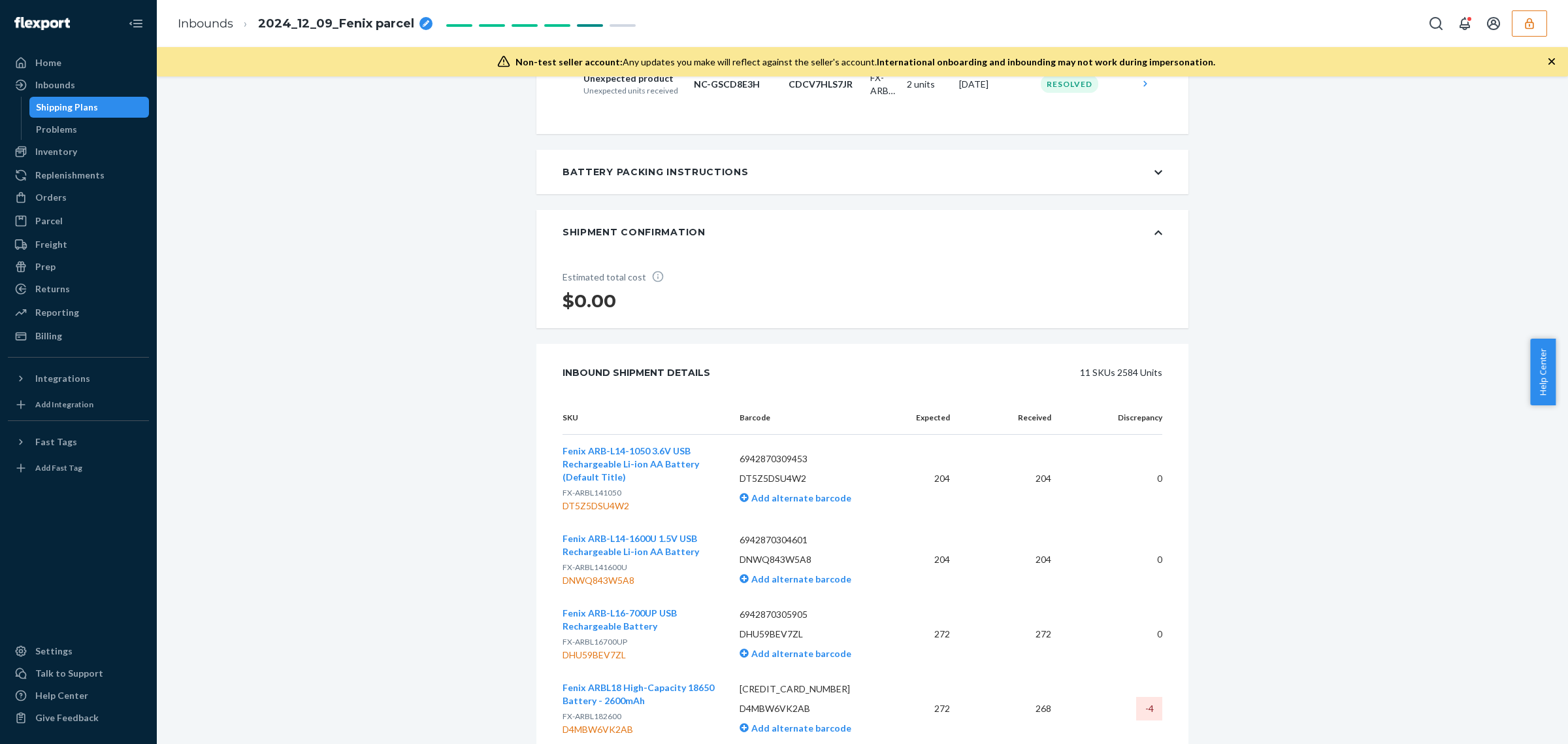
drag, startPoint x: 873, startPoint y: 163, endPoint x: 881, endPoint y: 170, distance: 10.6
click at [882, 188] on div "Battery Packing Instructions" at bounding box center [863, 172] width 652 height 45
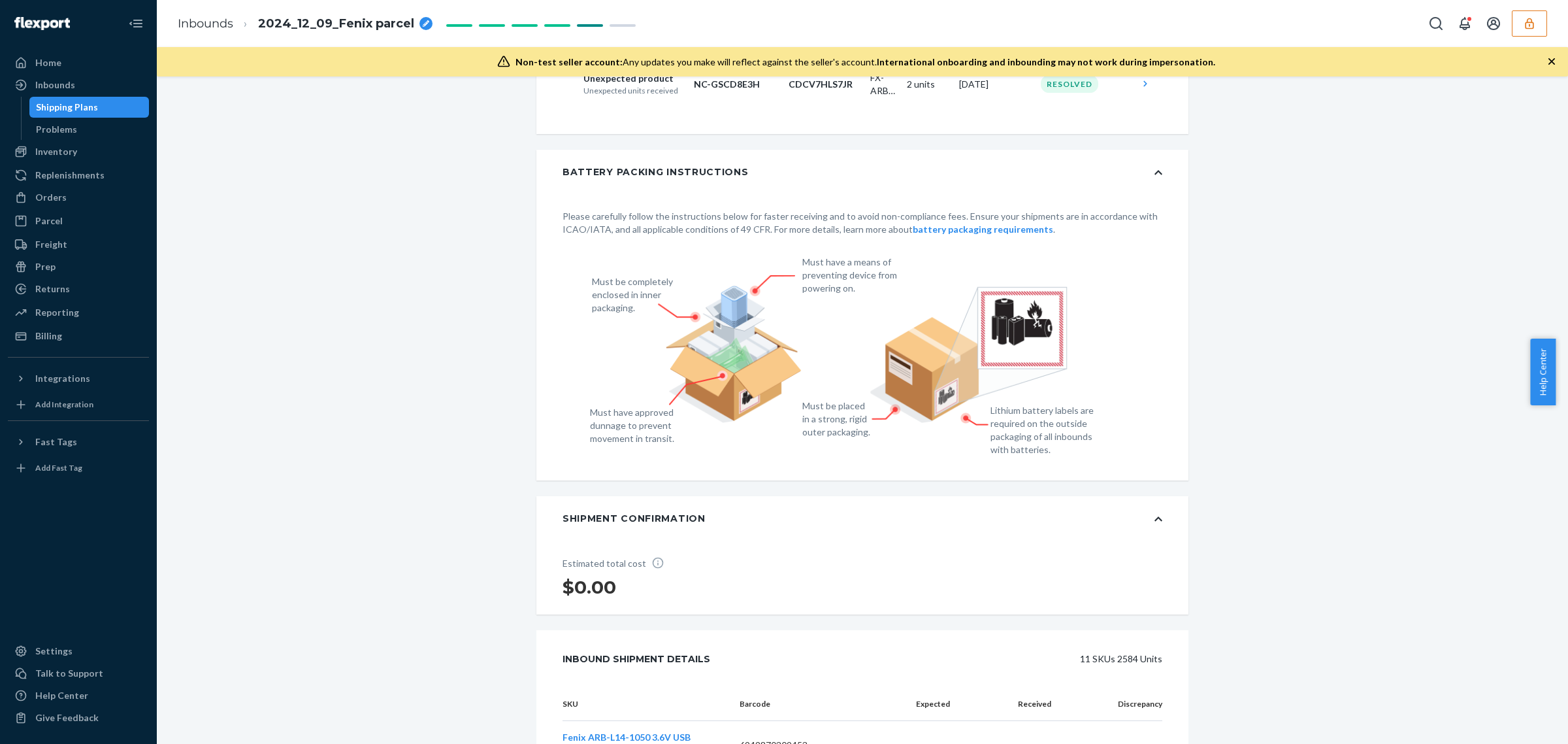
click at [1154, 524] on icon at bounding box center [1158, 519] width 8 height 9
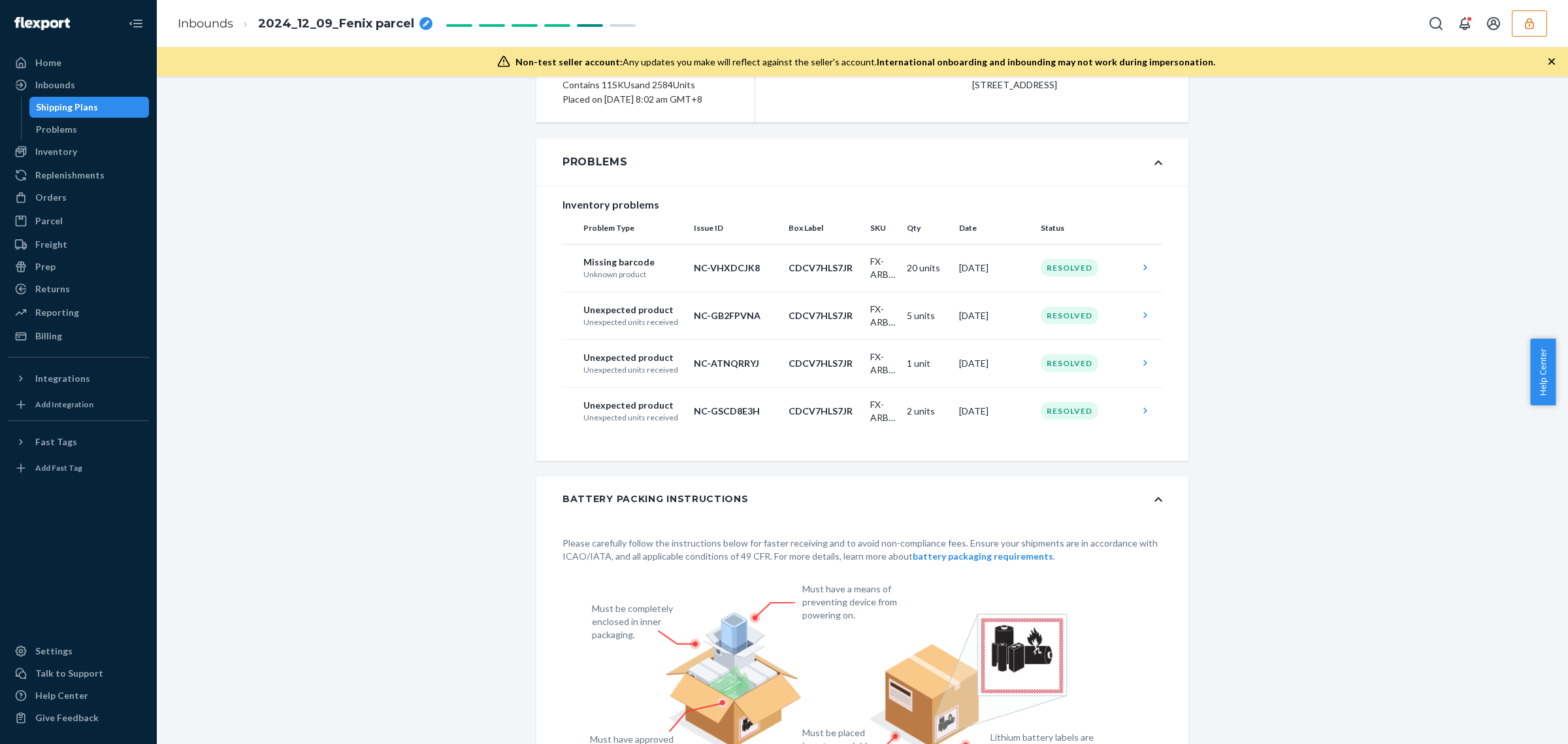
scroll to position [0, 0]
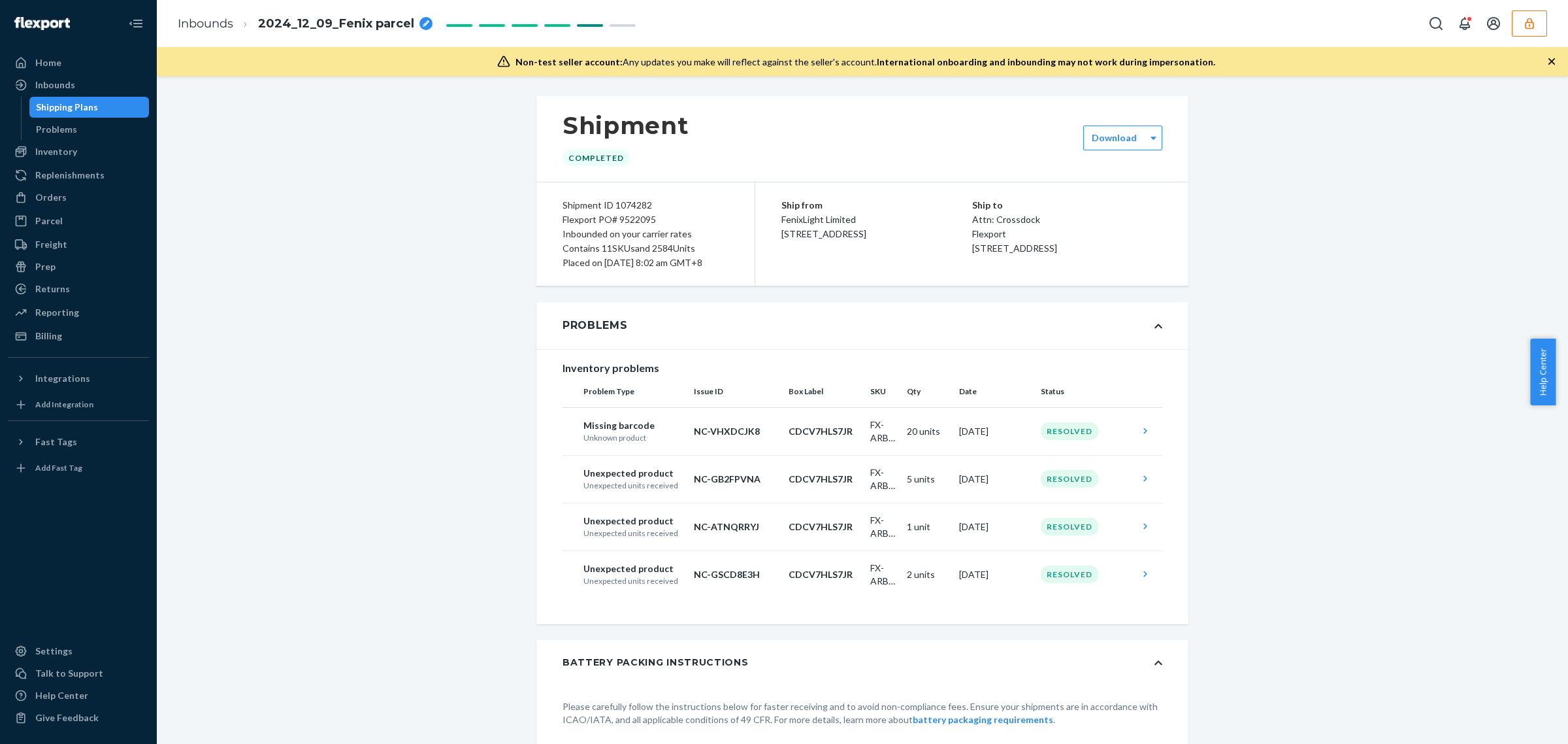
click at [1534, 30] on button "button" at bounding box center [1530, 23] width 35 height 26
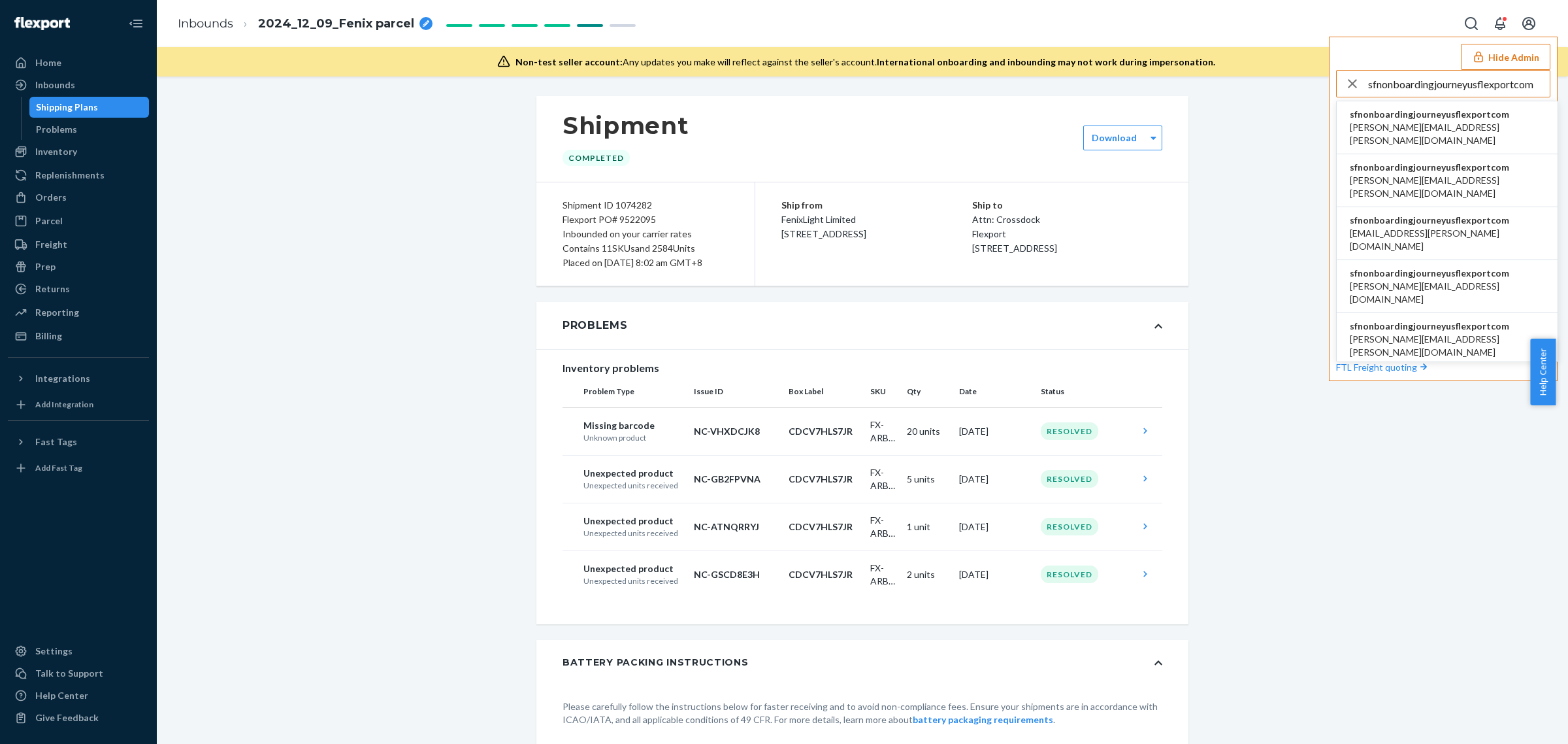
type input "sfnonboardingjourneyusflexportcom"
click at [1390, 122] on span "andrew.ahsen@alogic.co" at bounding box center [1447, 134] width 195 height 26
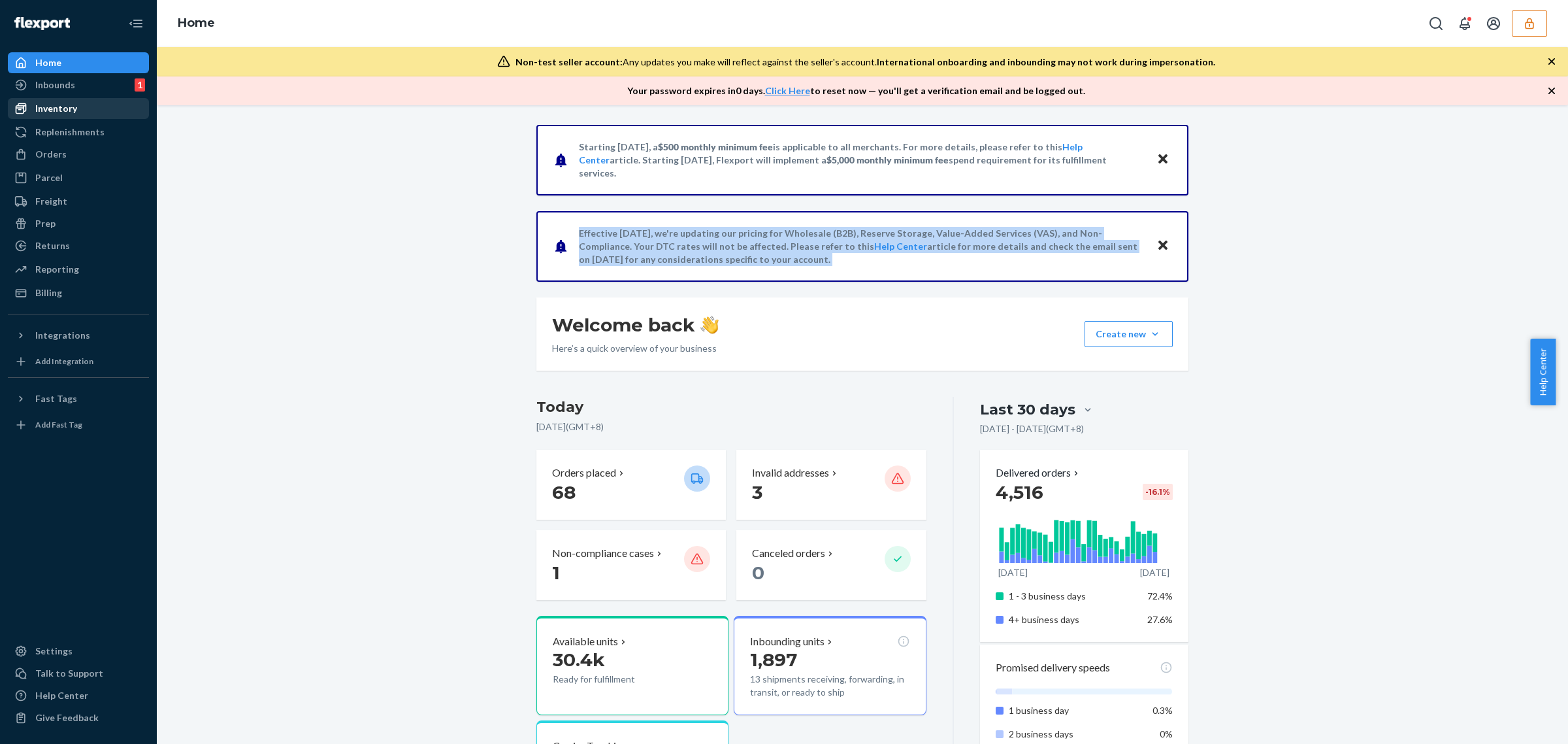
click at [76, 90] on div "Inbounds 1" at bounding box center [78, 85] width 139 height 18
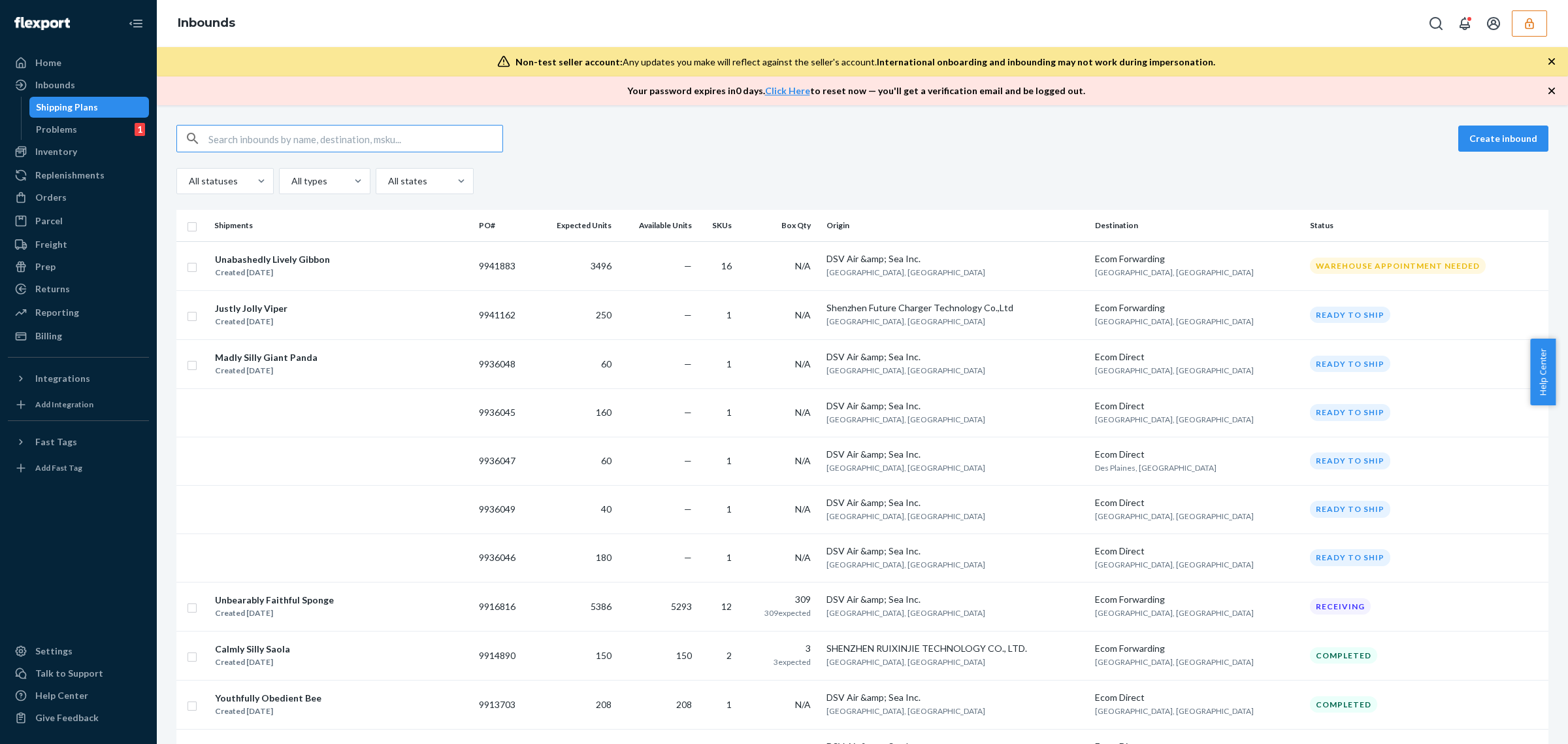
click at [437, 133] on input "text" at bounding box center [355, 138] width 294 height 26
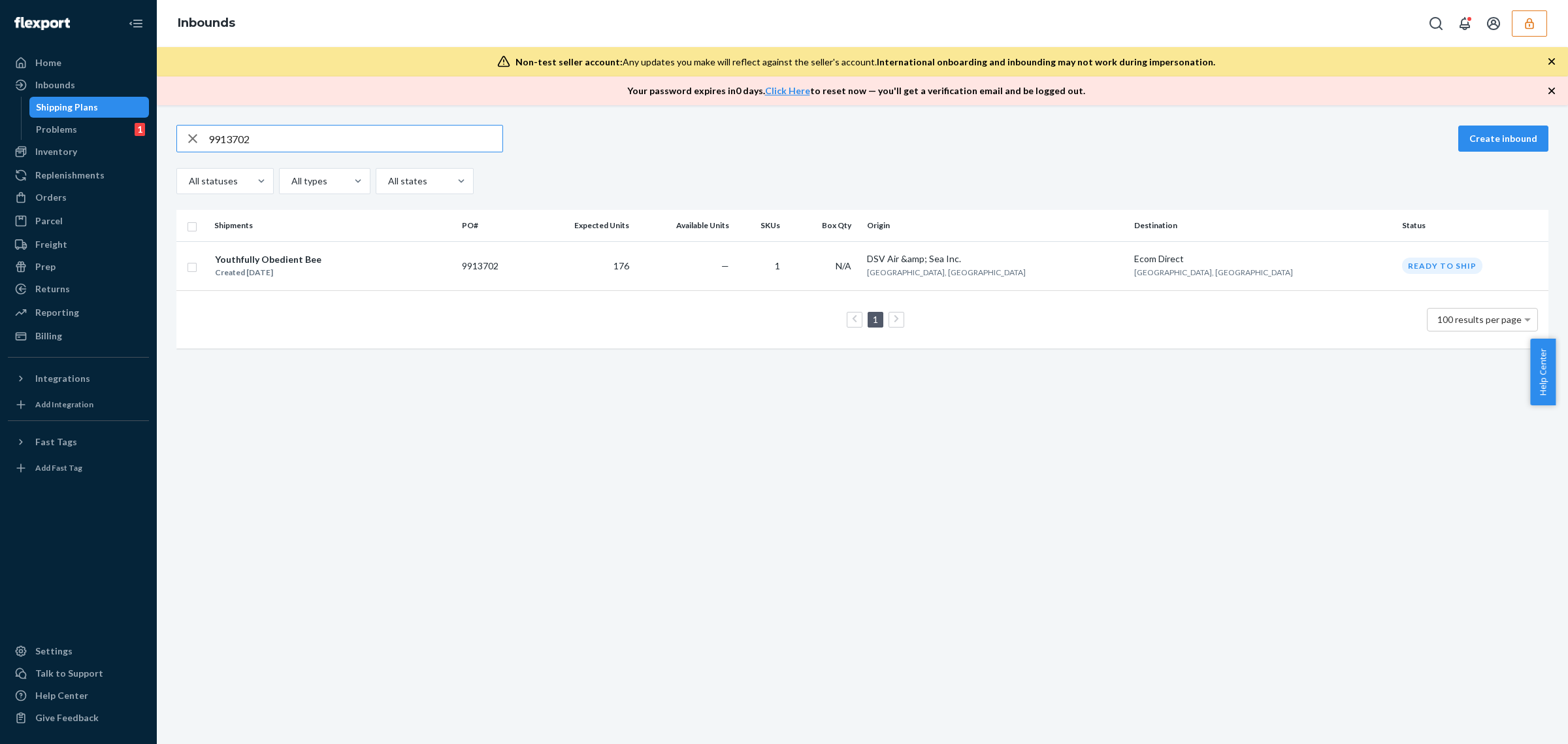
type input "9913702"
click at [190, 265] on input "checkbox" at bounding box center [192, 266] width 10 height 14
checkbox input "true"
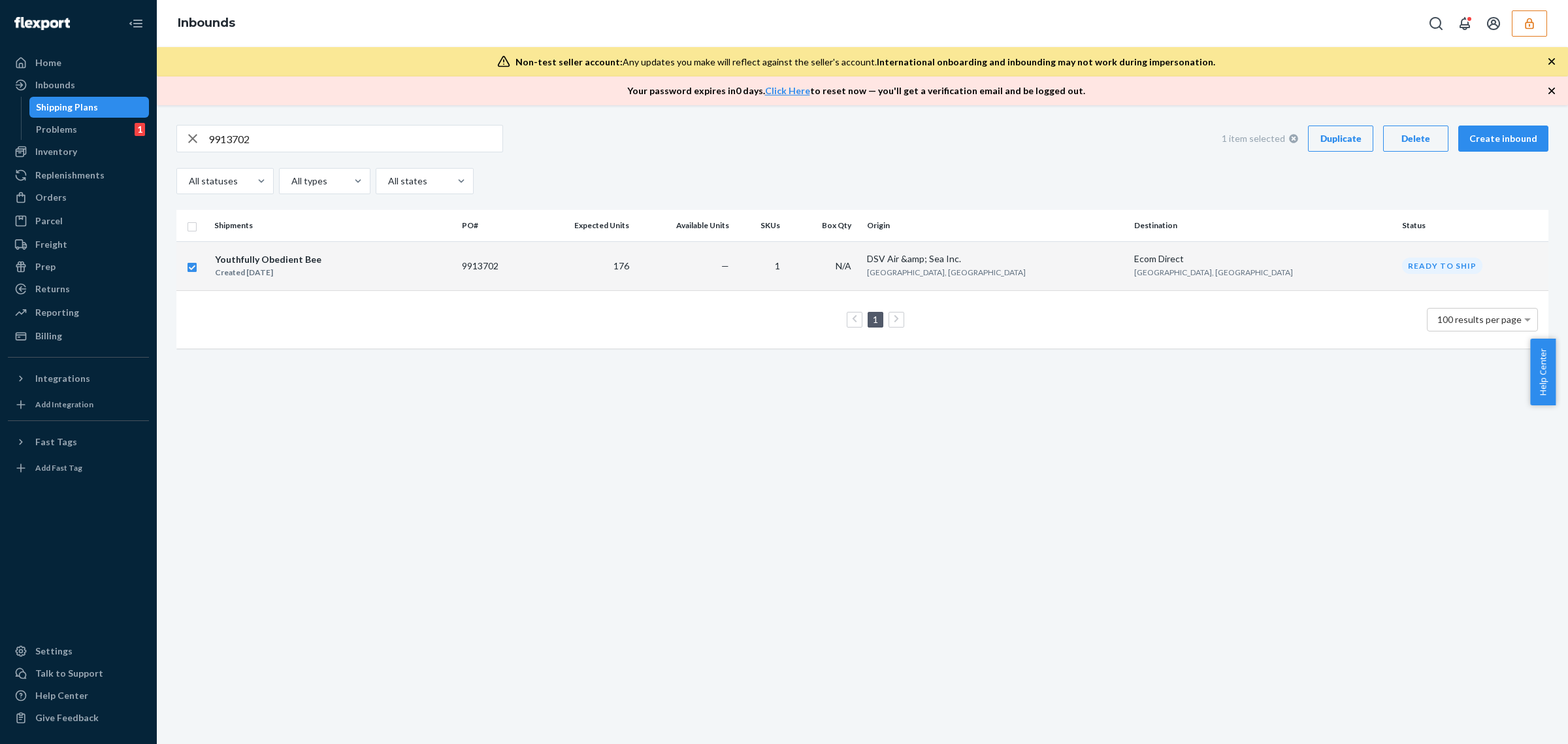
click at [1519, 21] on button "button" at bounding box center [1530, 23] width 35 height 26
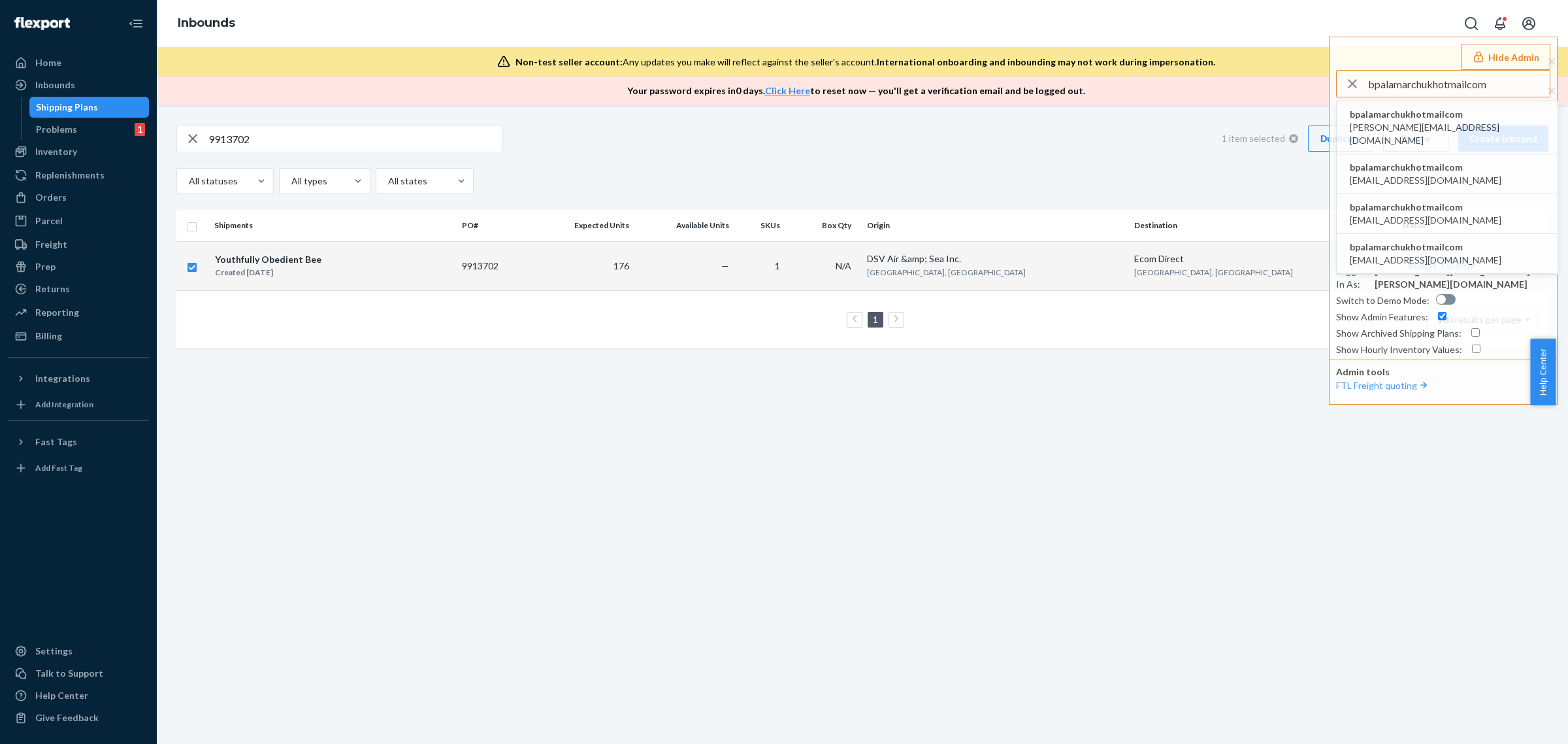
type input "bpalamarchukhotmailcom"
click at [1382, 124] on span "[PERSON_NAME][EMAIL_ADDRESS][DOMAIN_NAME]" at bounding box center [1447, 134] width 195 height 26
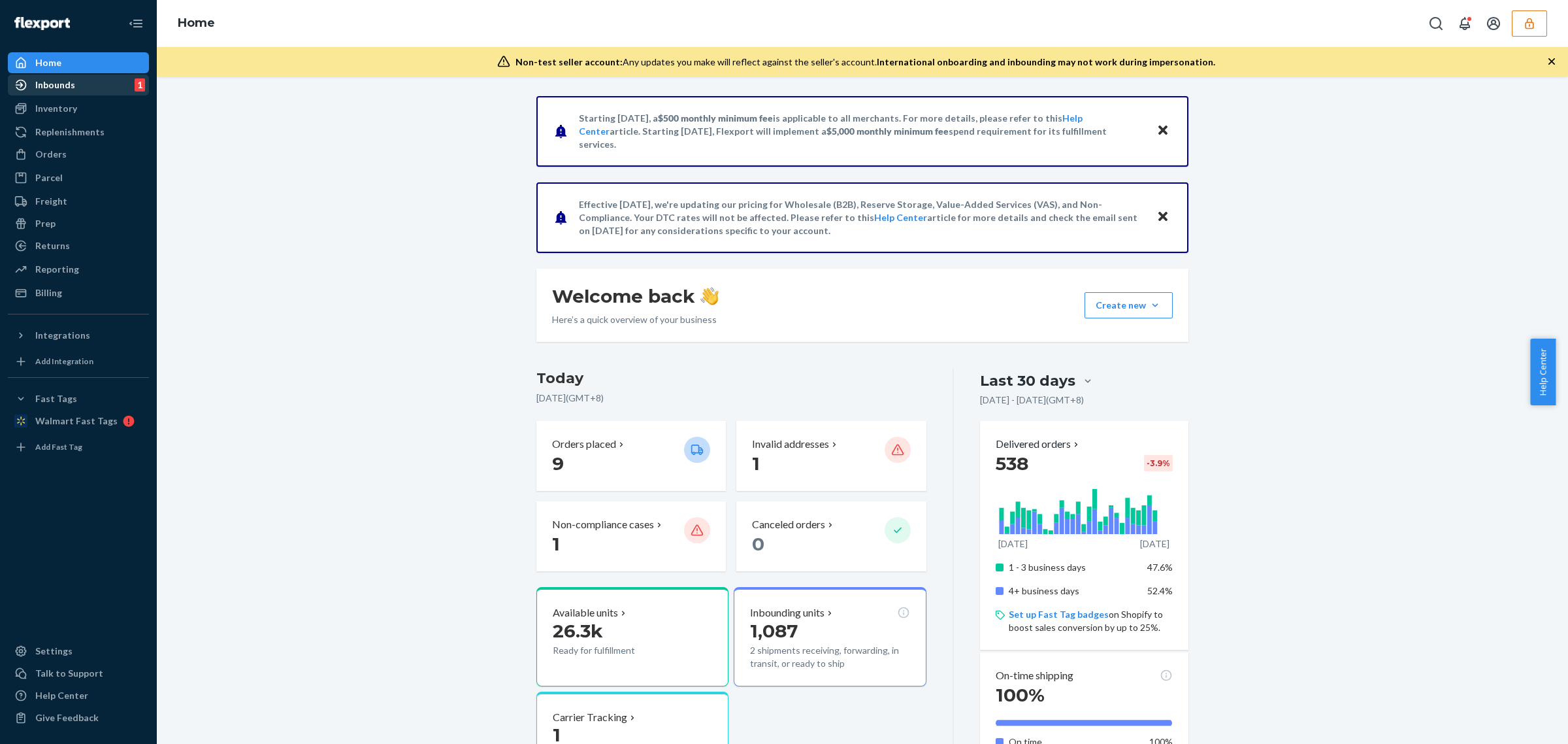
click at [62, 89] on div "Inbounds" at bounding box center [55, 85] width 40 height 13
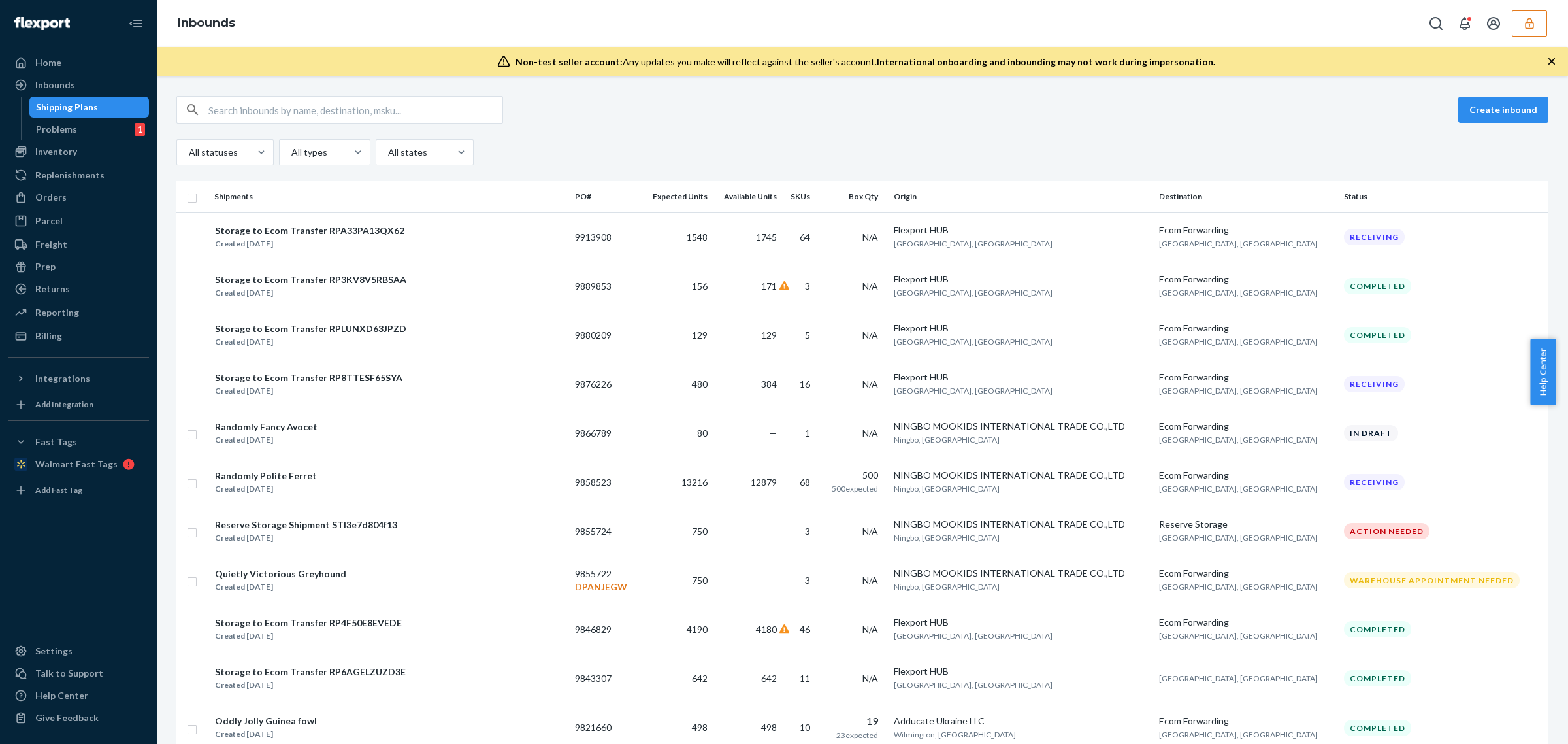
click at [1529, 31] on button "button" at bounding box center [1530, 23] width 35 height 26
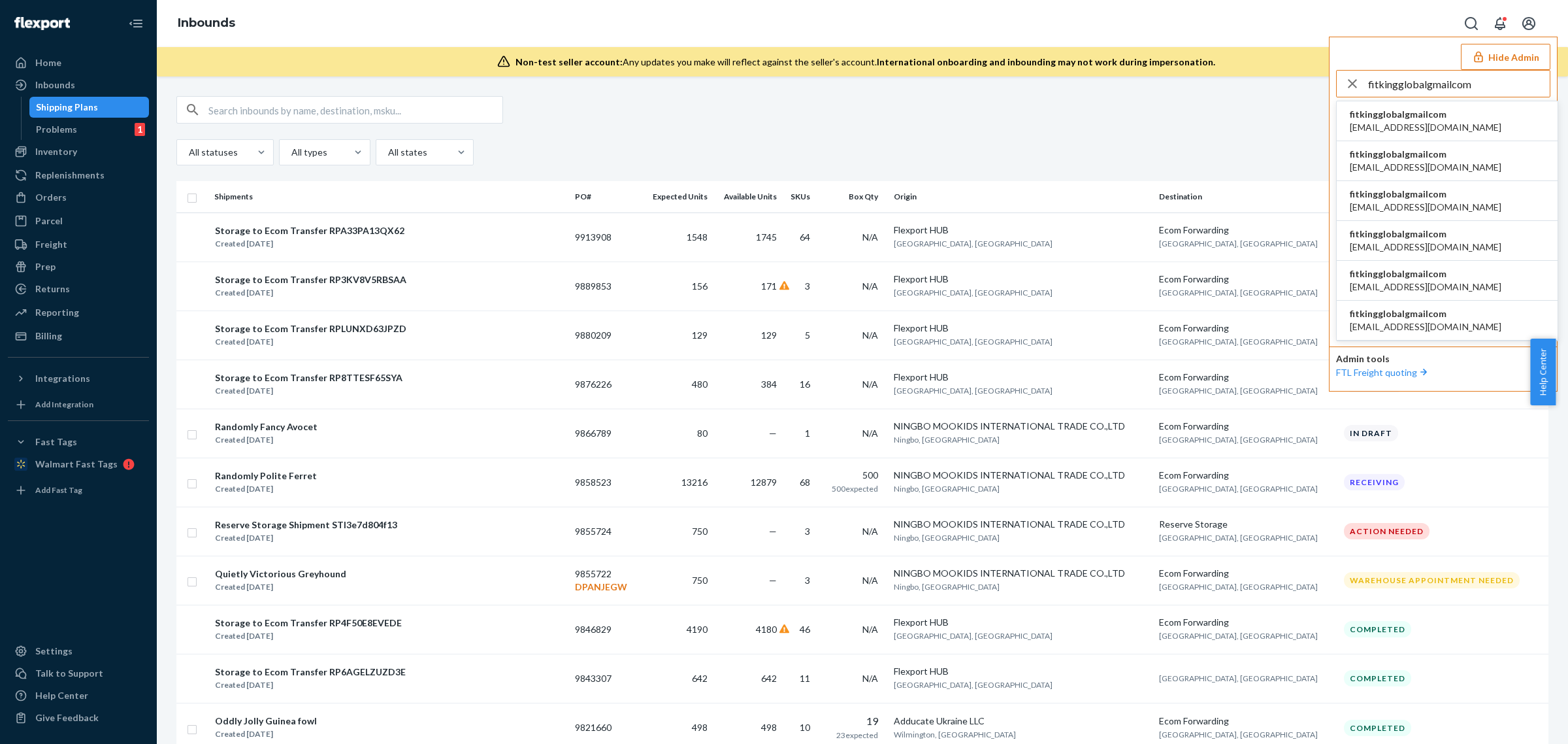
type input "fitkingglobalgmailcom"
click at [1377, 113] on span "fitkingglobalgmailcom" at bounding box center [1425, 114] width 152 height 13
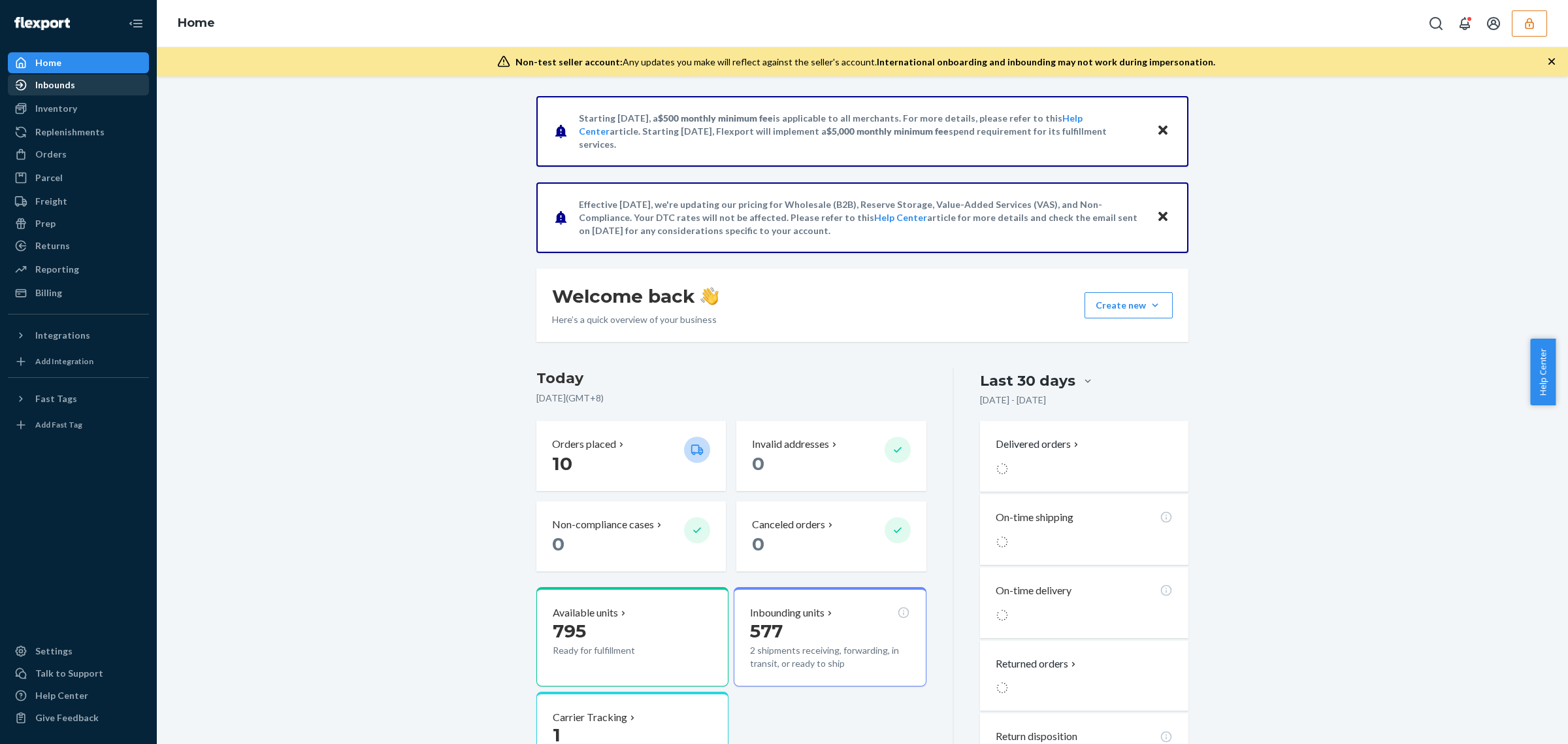
click at [69, 85] on div "Inbounds" at bounding box center [55, 85] width 40 height 13
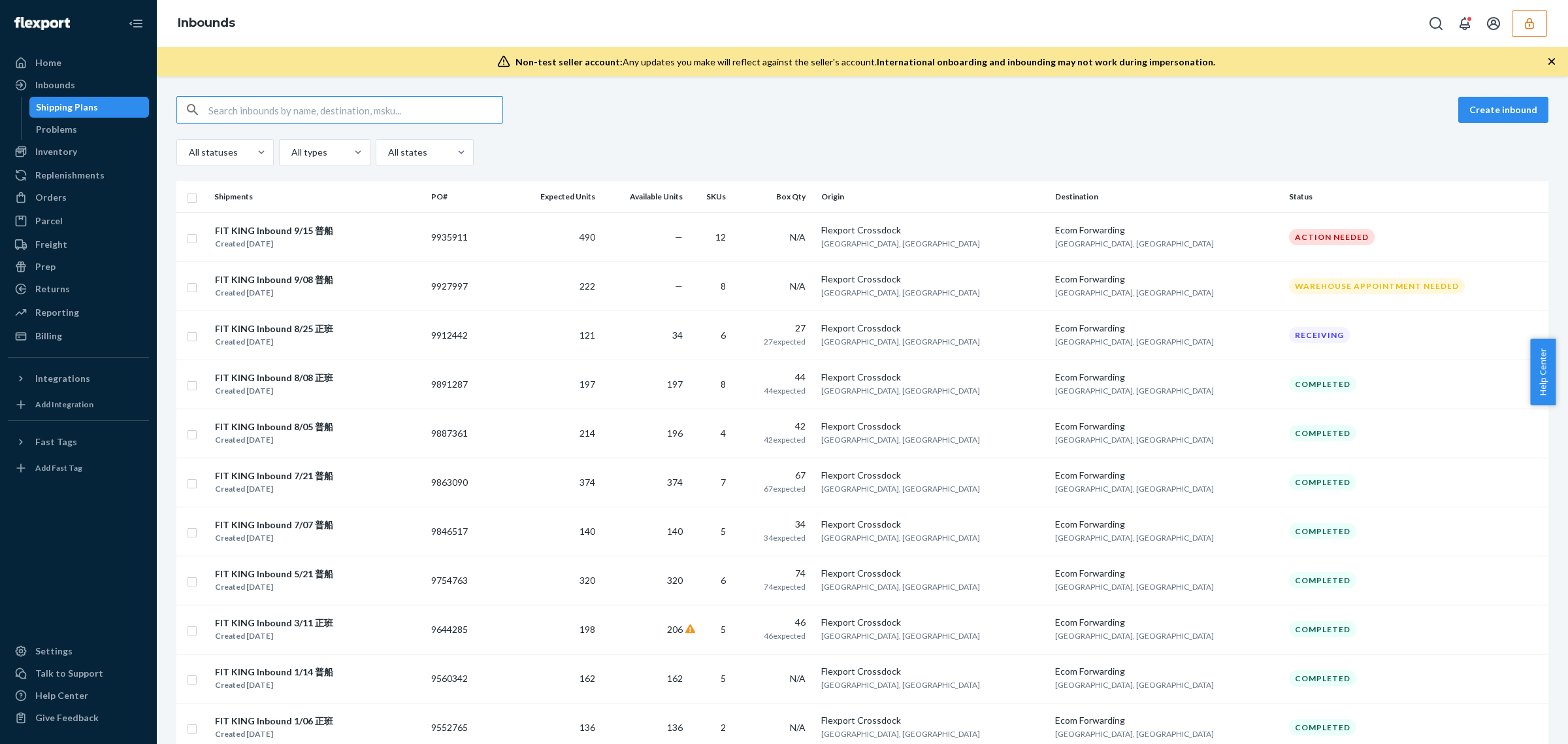
click at [230, 108] on input "text" at bounding box center [355, 109] width 294 height 26
type input "9863090"
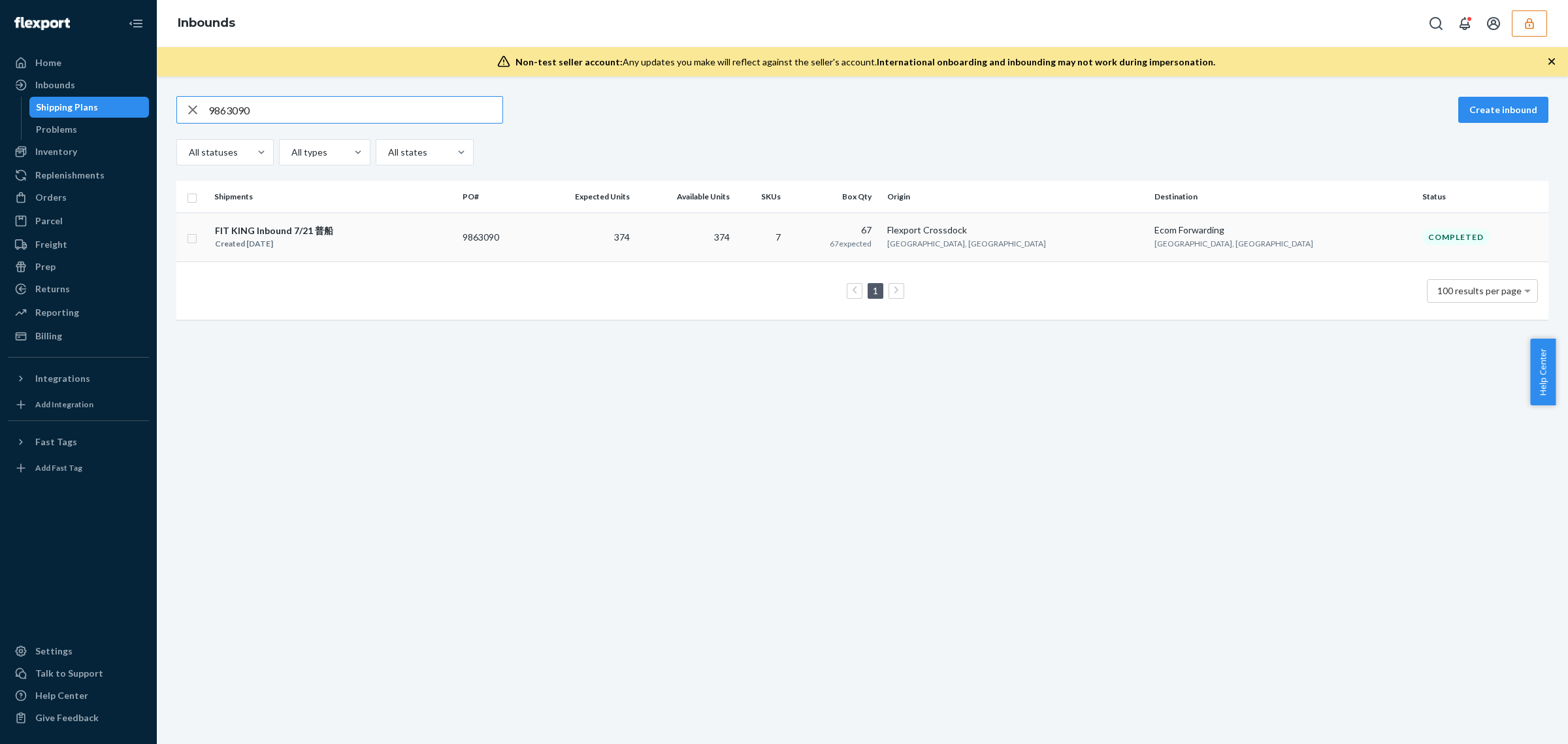
click at [735, 247] on td "374" at bounding box center [685, 237] width 100 height 49
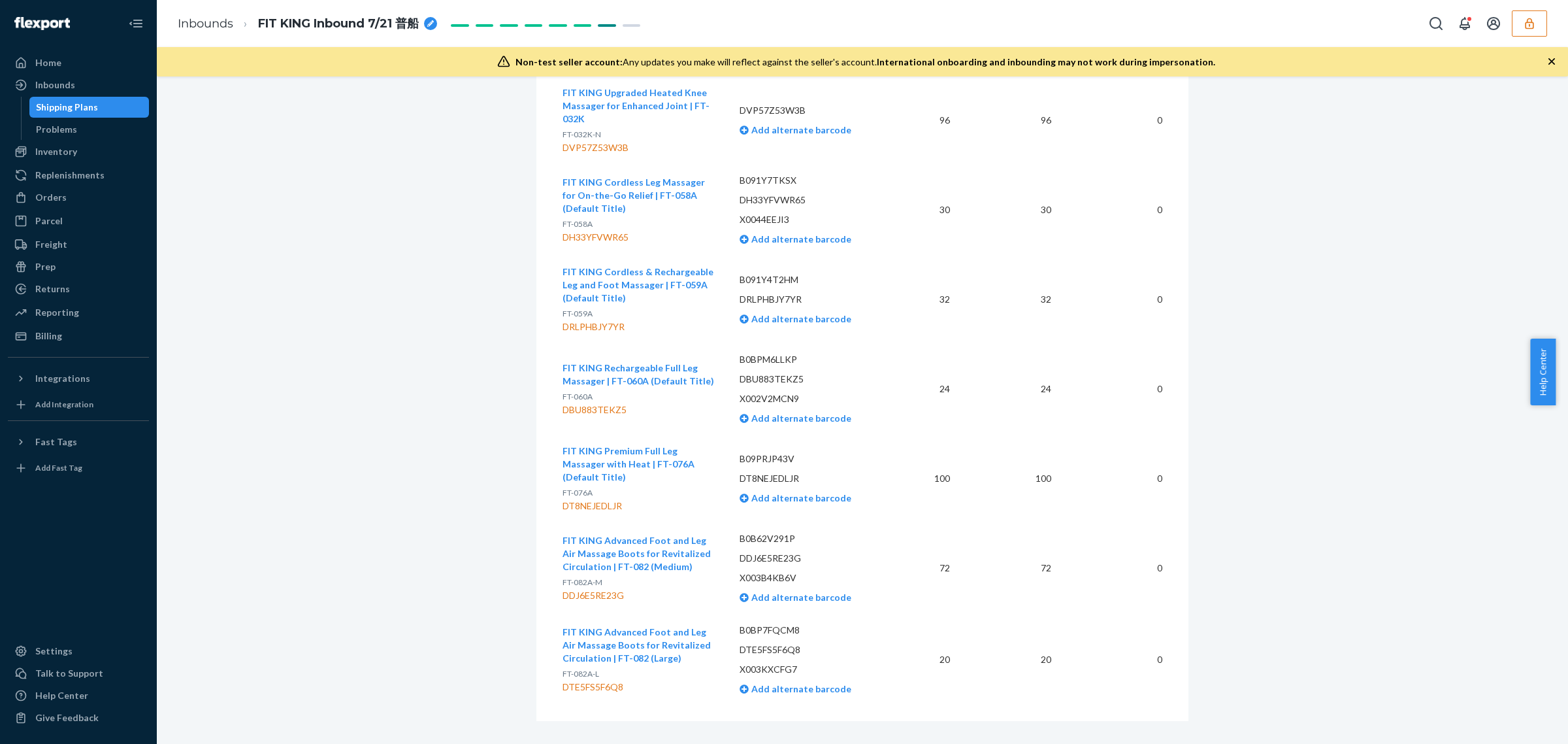
scroll to position [2518, 0]
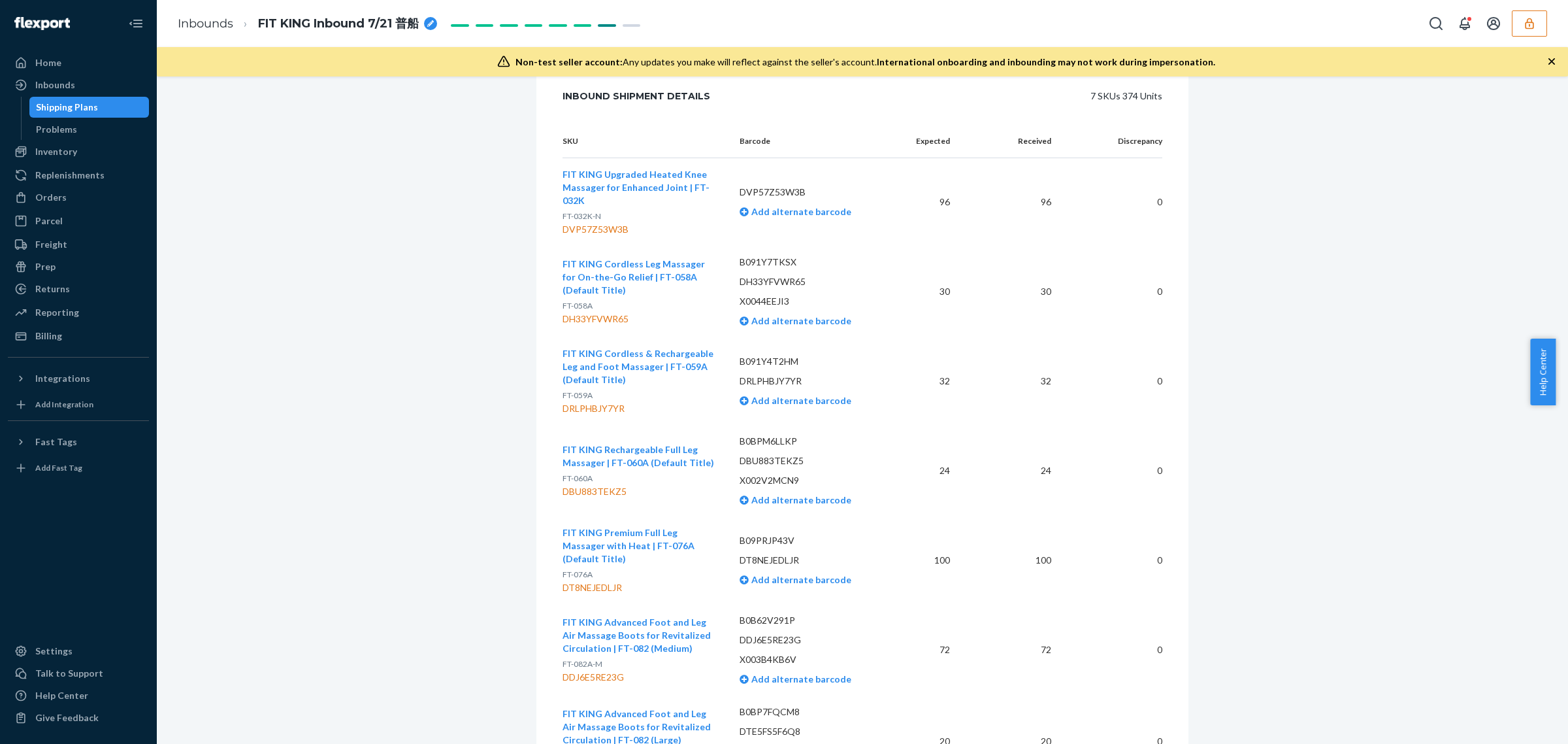
scroll to position [2682, 0]
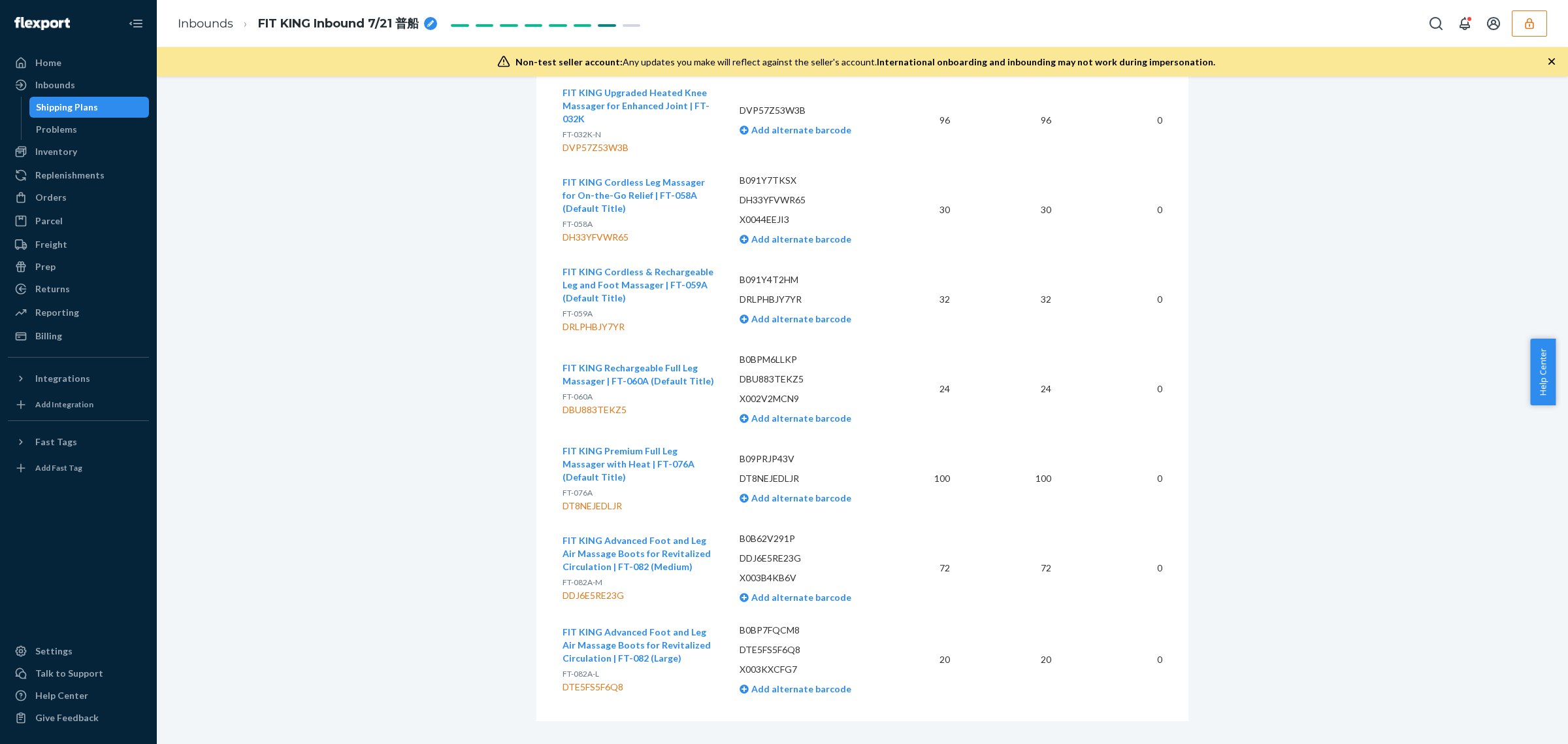
drag, startPoint x: 298, startPoint y: 108, endPoint x: 1024, endPoint y: 73, distance: 726.8
click at [1529, 31] on button "button" at bounding box center [1530, 23] width 35 height 26
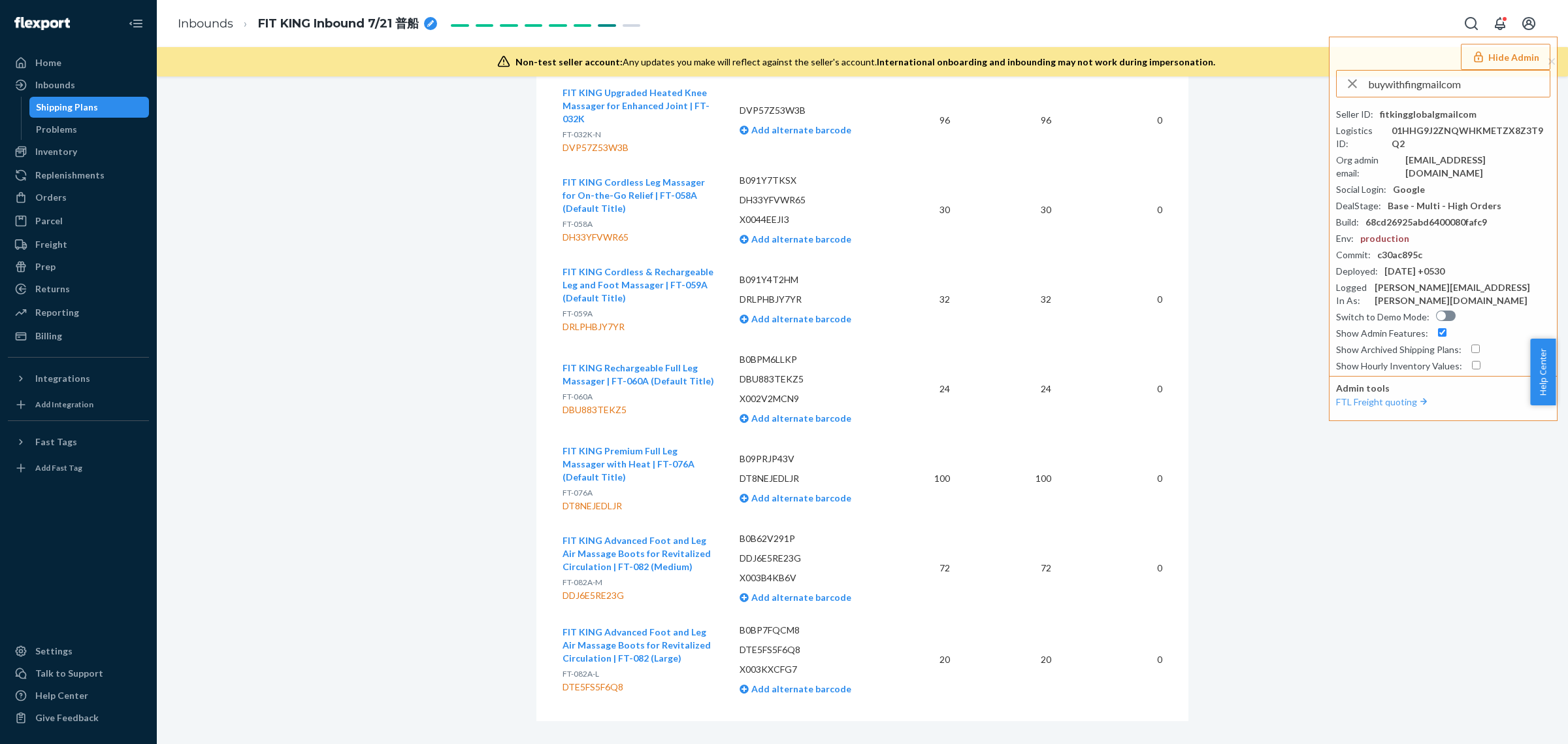
type input "buywithfingmailcom"
click at [1380, 106] on li "buywithfingmailcom [EMAIL_ADDRESS][DOMAIN_NAME]" at bounding box center [1448, 121] width 221 height 40
